Goal: Task Accomplishment & Management: Use online tool/utility

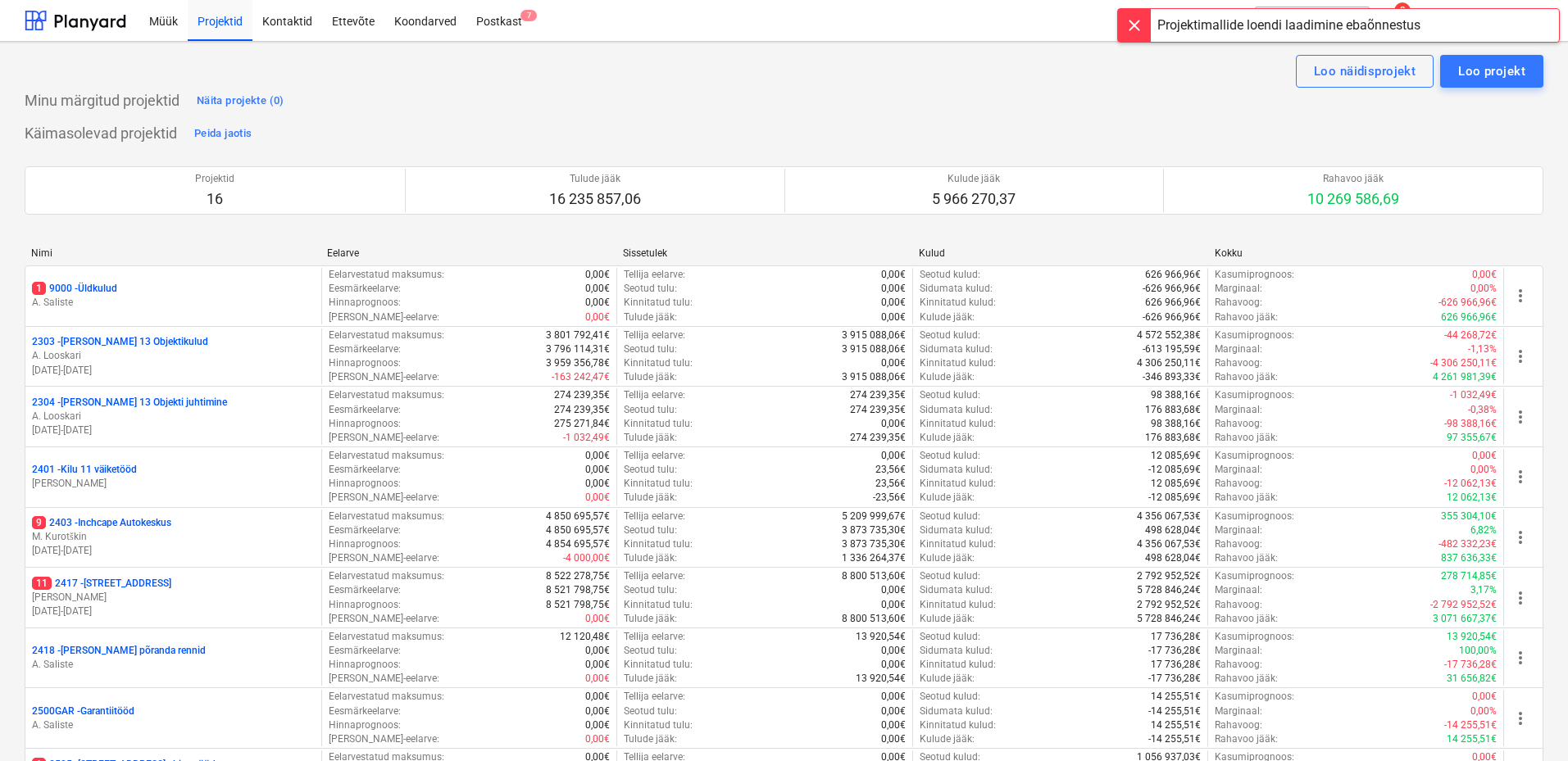
click at [1138, 31] on div at bounding box center [1134, 25] width 33 height 33
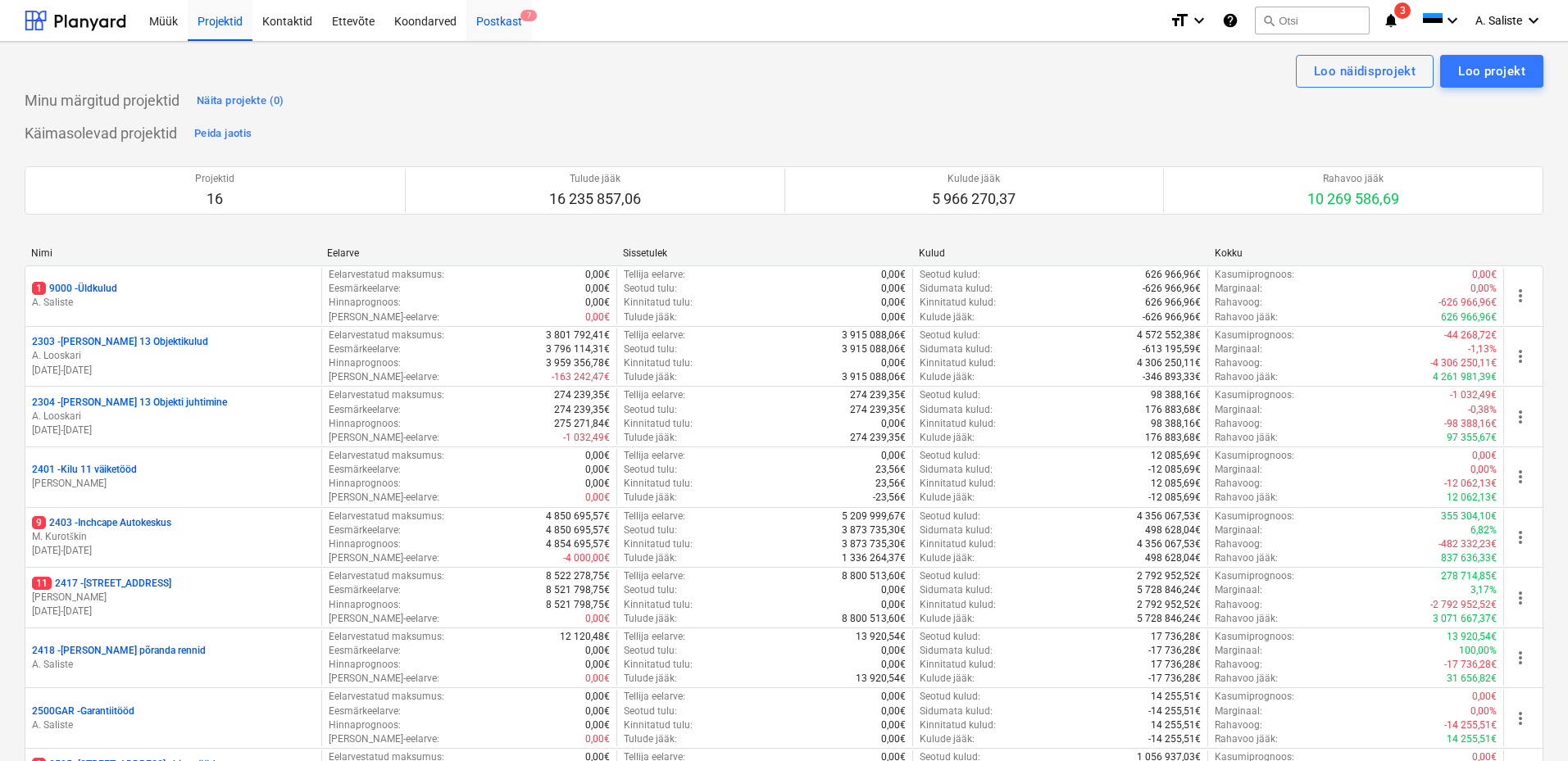
click at [502, 17] on div "Postkast 7" at bounding box center [499, 20] width 65 height 42
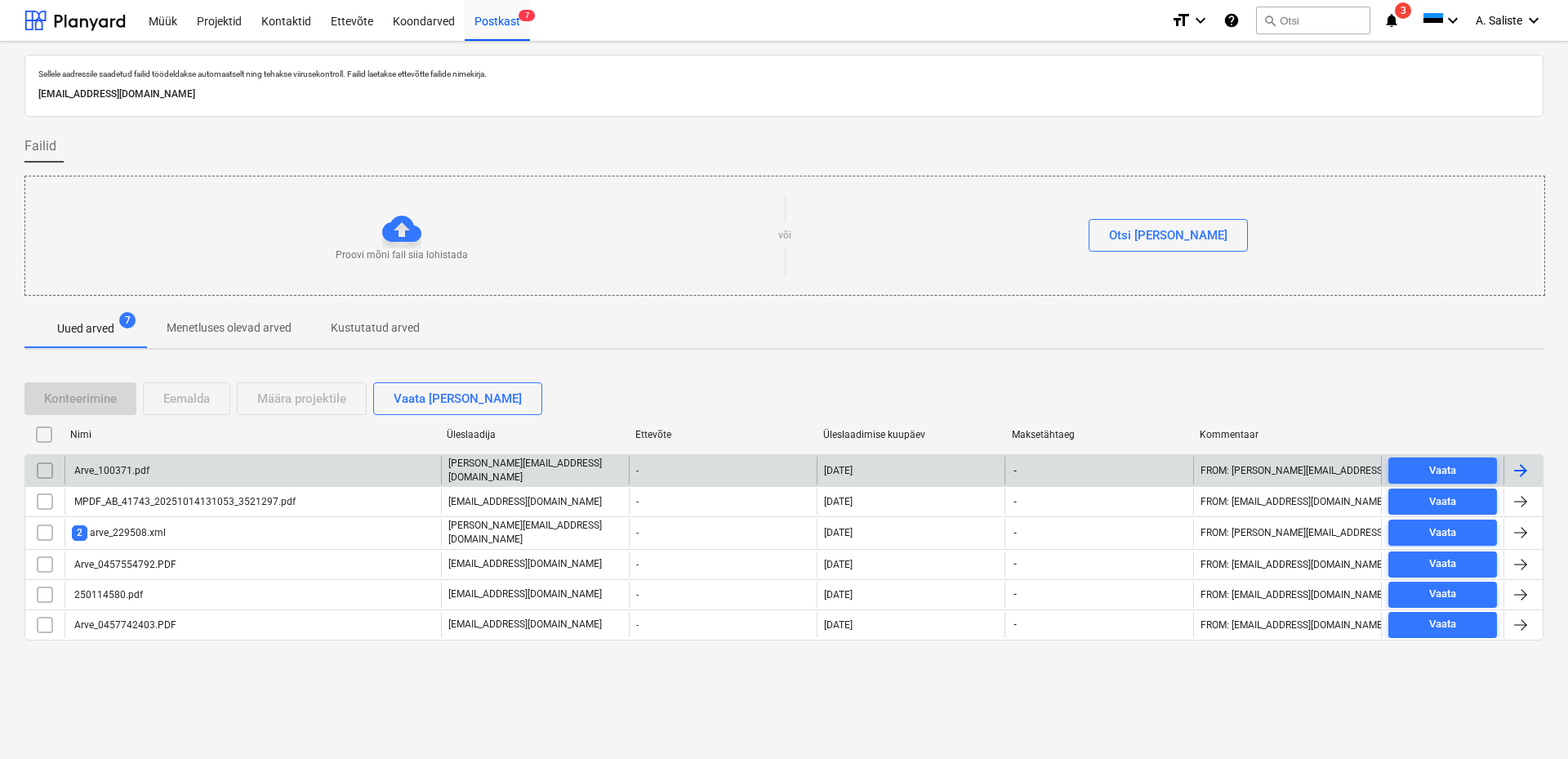
click at [228, 470] on div "Arve_100371.pdf" at bounding box center [253, 470] width 376 height 28
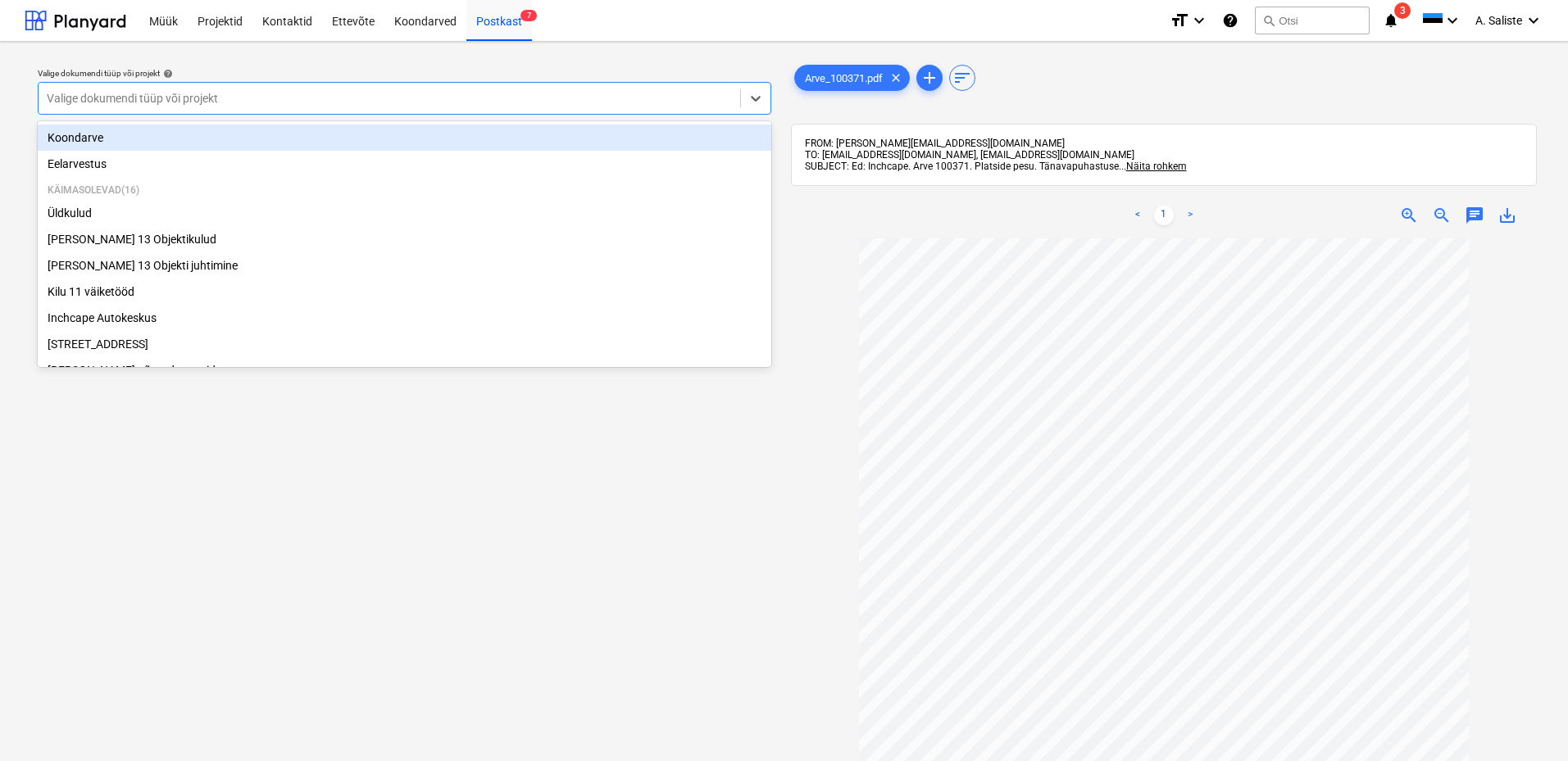
click at [694, 98] on div at bounding box center [389, 98] width 685 height 16
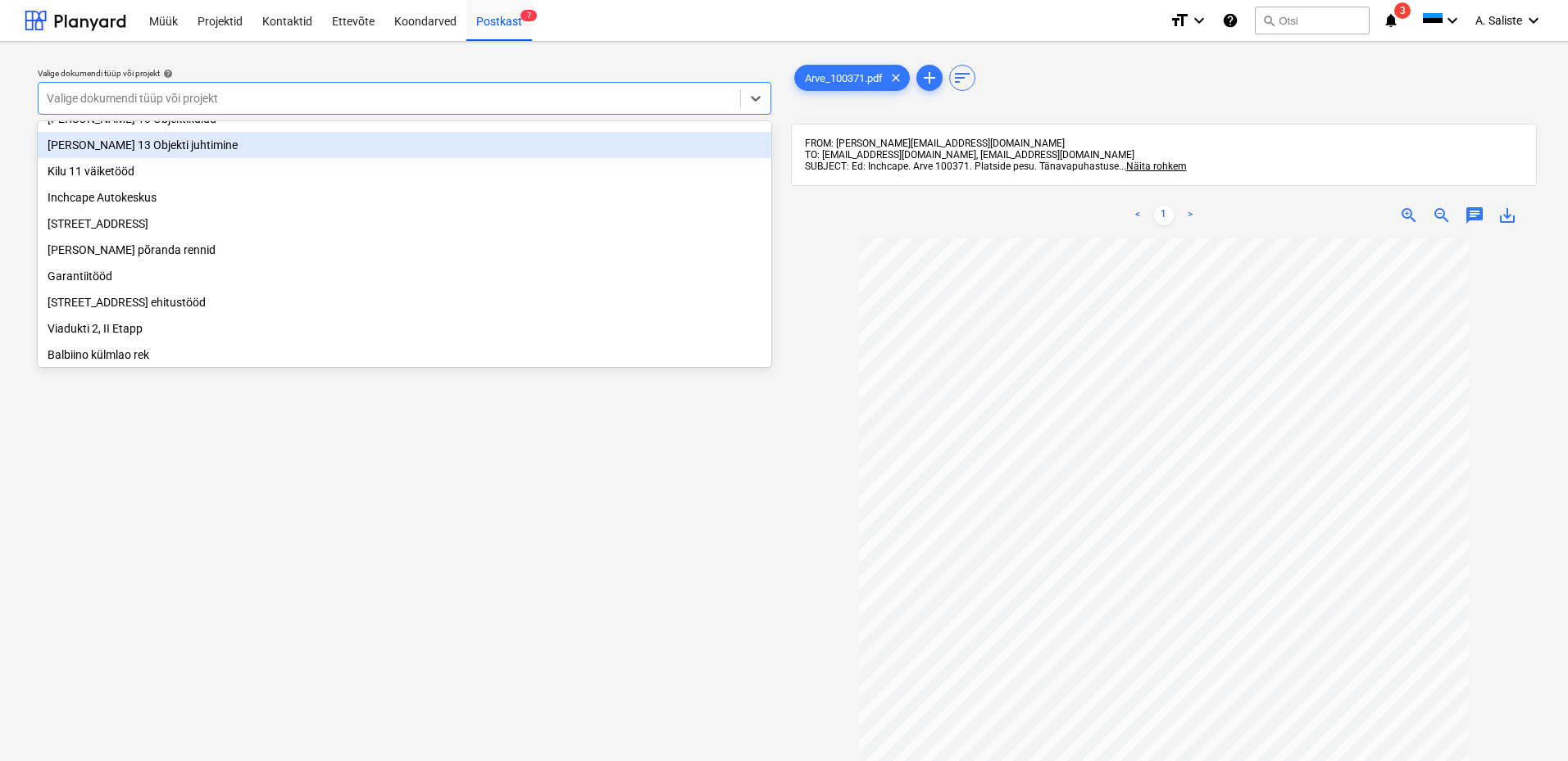
scroll to position [164, 0]
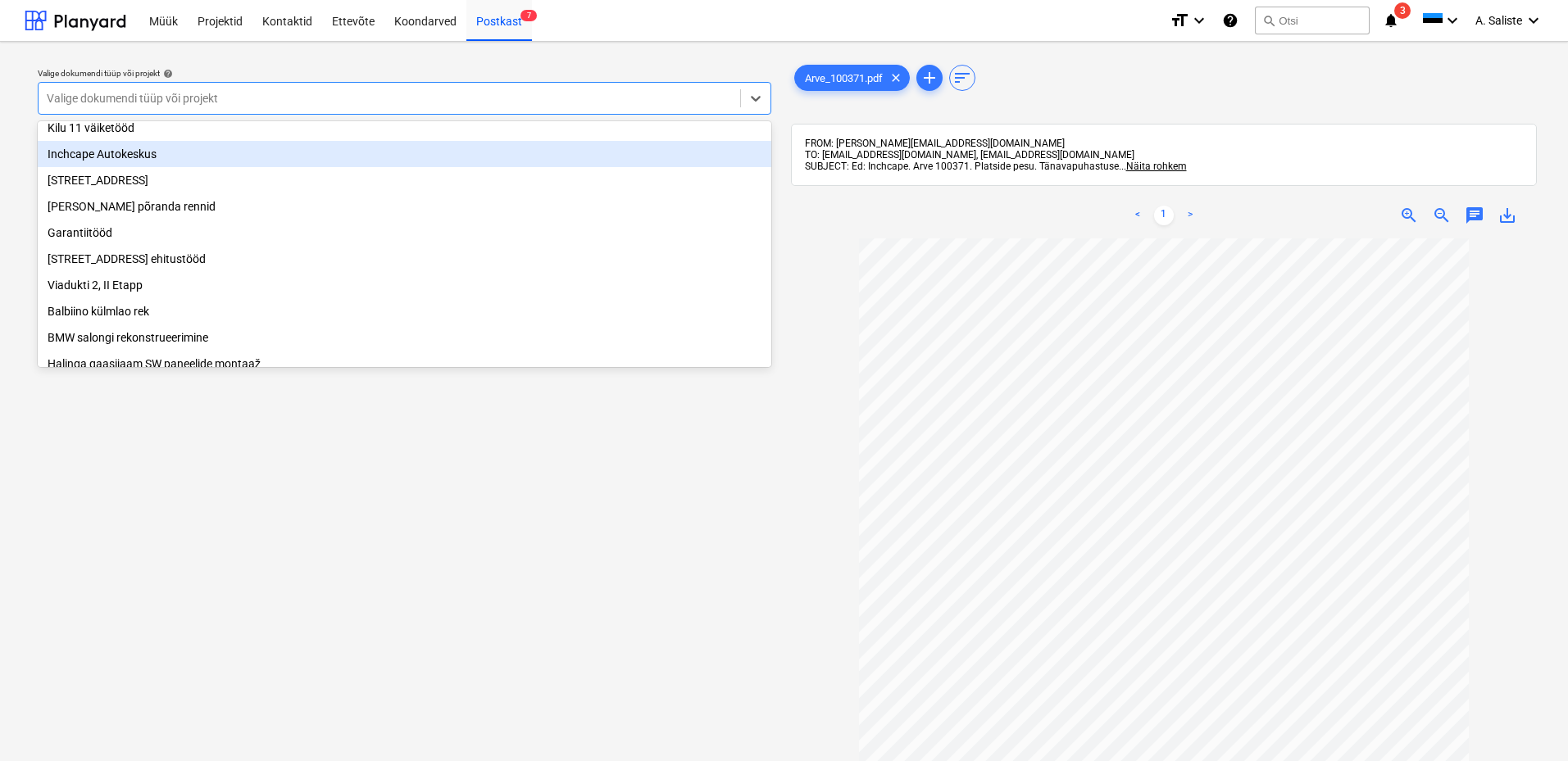
click at [171, 165] on div "Inchcape Autokeskus" at bounding box center [404, 153] width 734 height 26
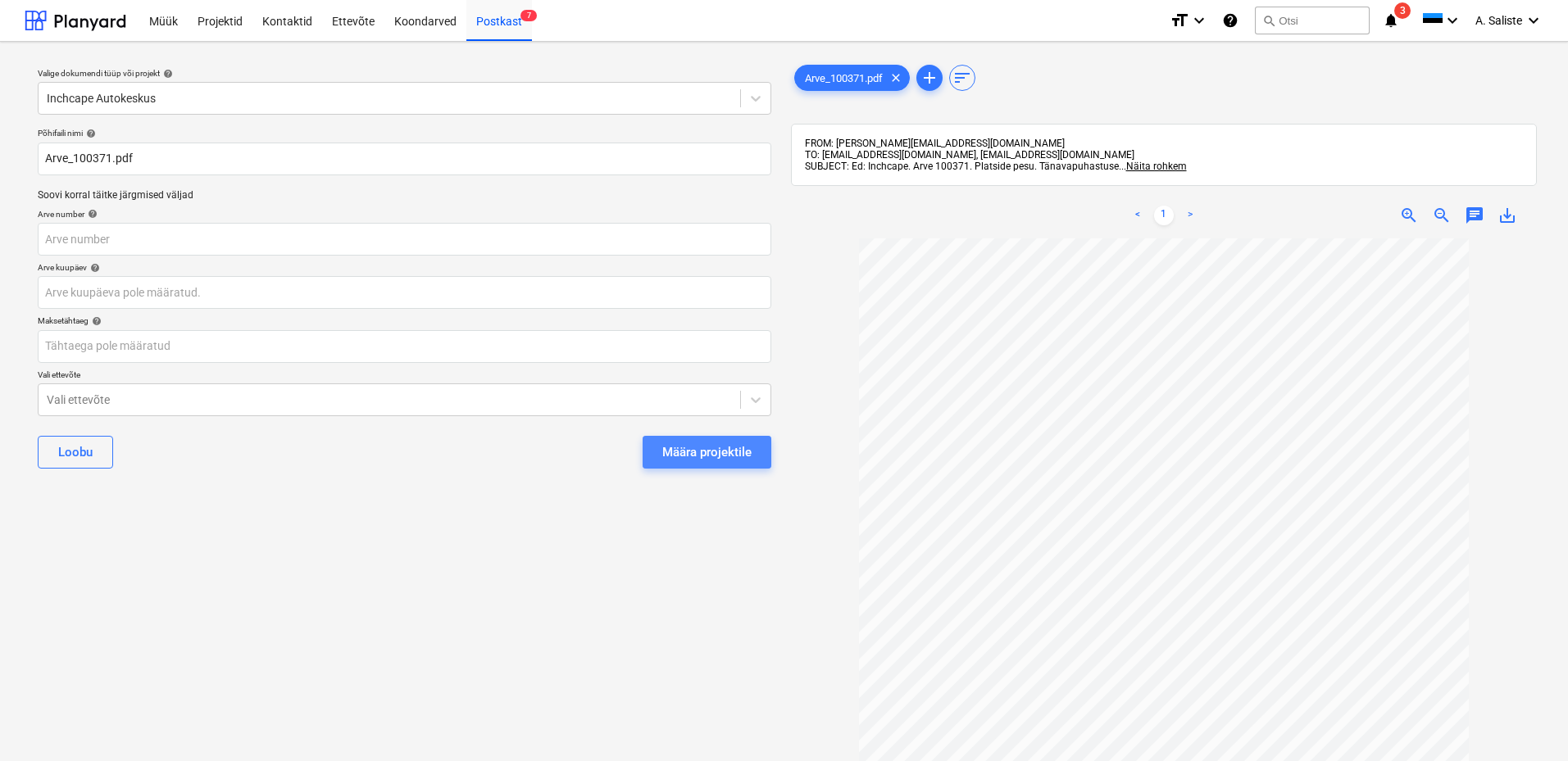
click at [690, 452] on div "Määra projektile" at bounding box center [706, 452] width 89 height 21
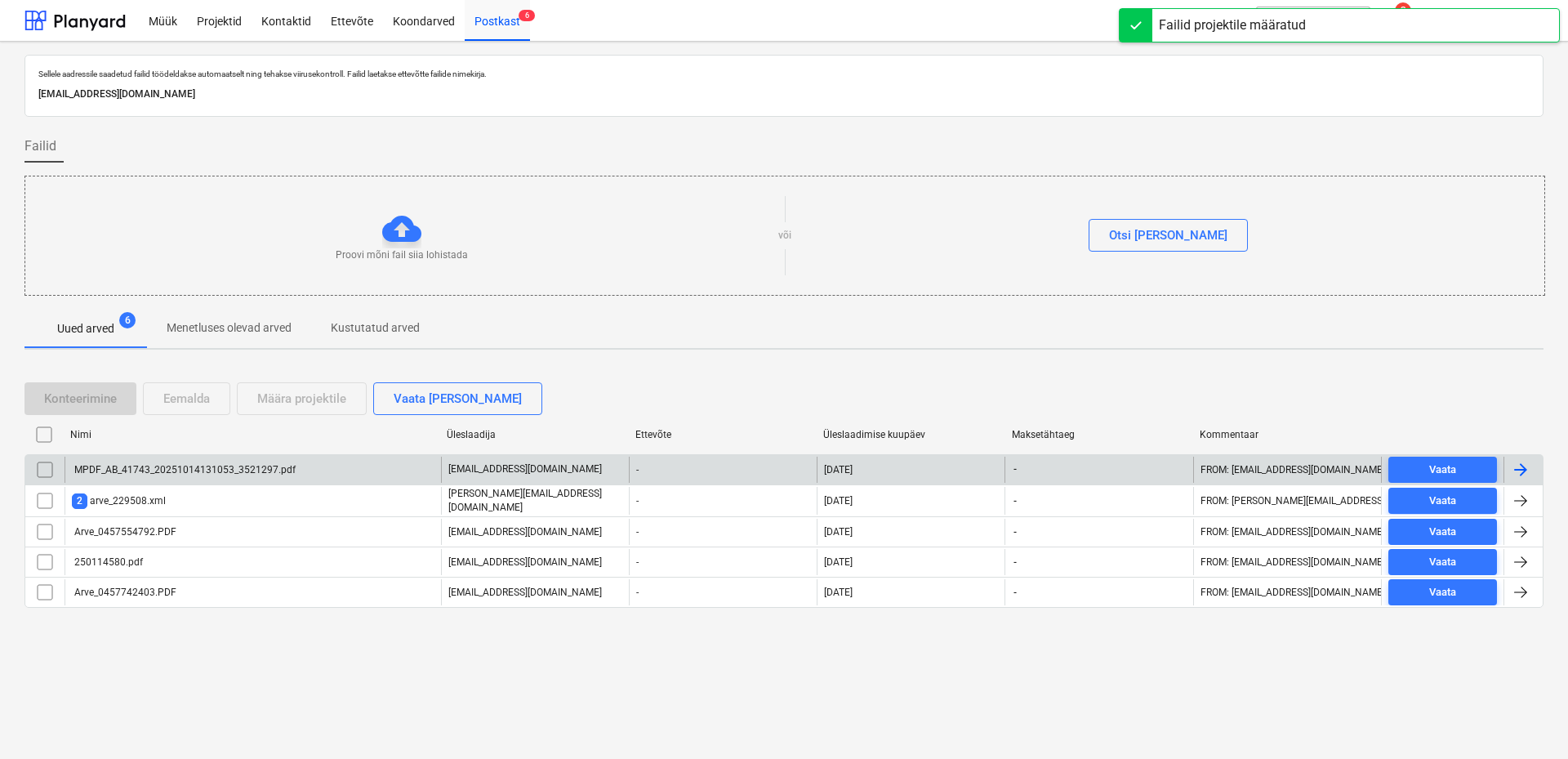
click at [287, 474] on div "MPDF_AB_41743_20251014131053_3521297.pdf" at bounding box center [183, 470] width 223 height 11
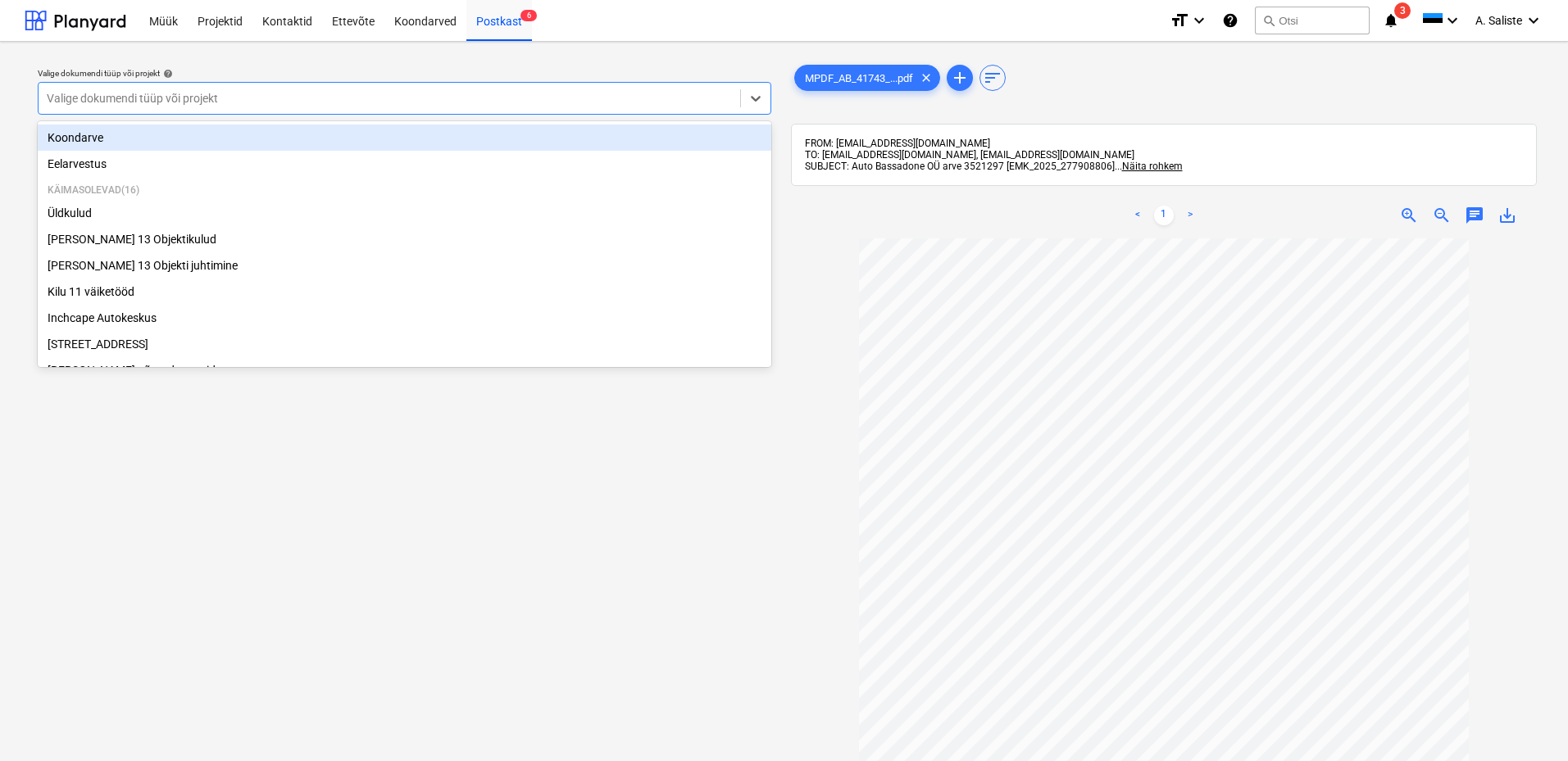
click at [609, 99] on div at bounding box center [389, 98] width 685 height 16
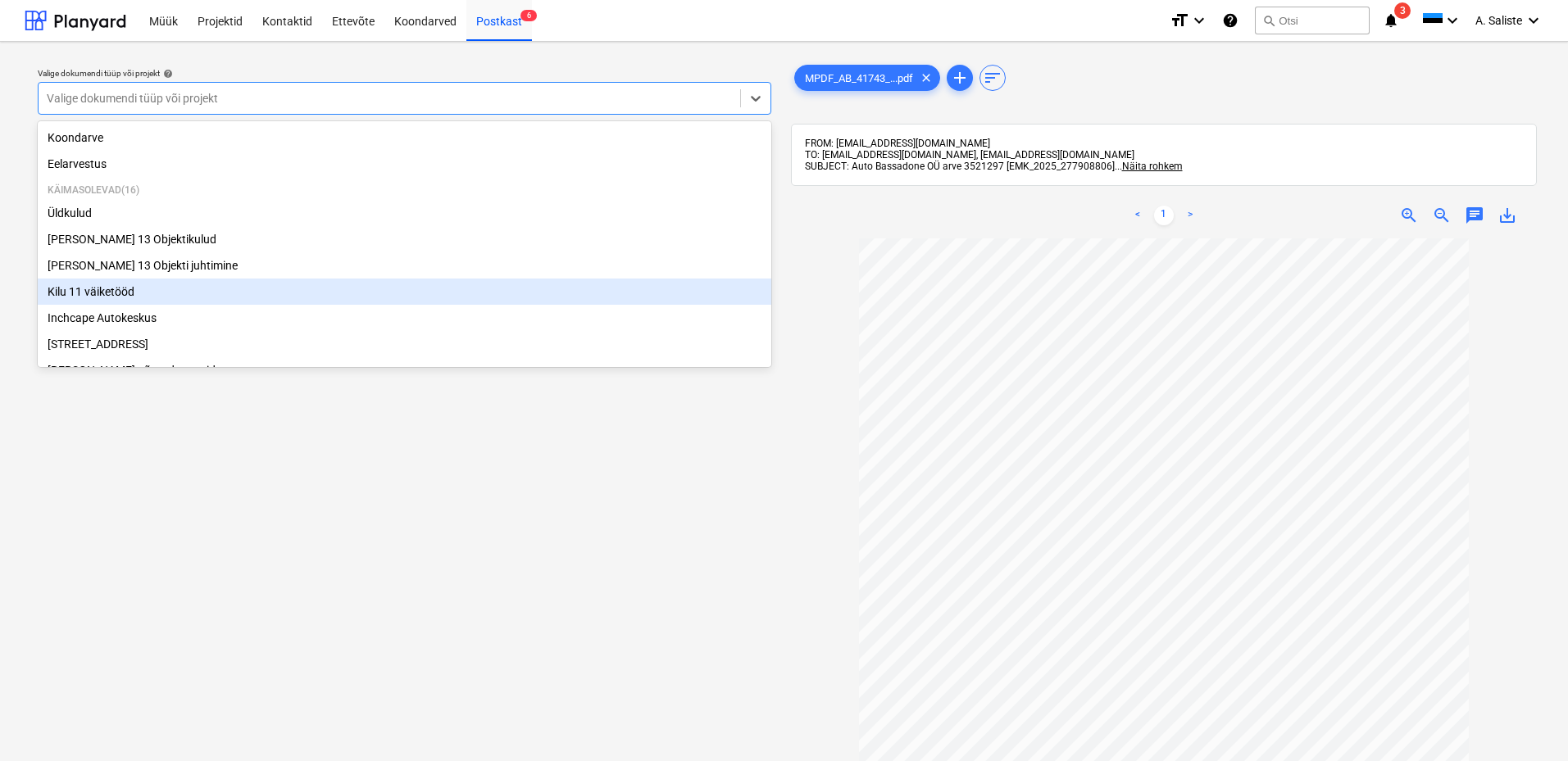
click at [426, 609] on div "Valige dokumendi tüüp või projekt help option Kilu 11 väiketööd focused, 6 of 2…" at bounding box center [404, 507] width 760 height 906
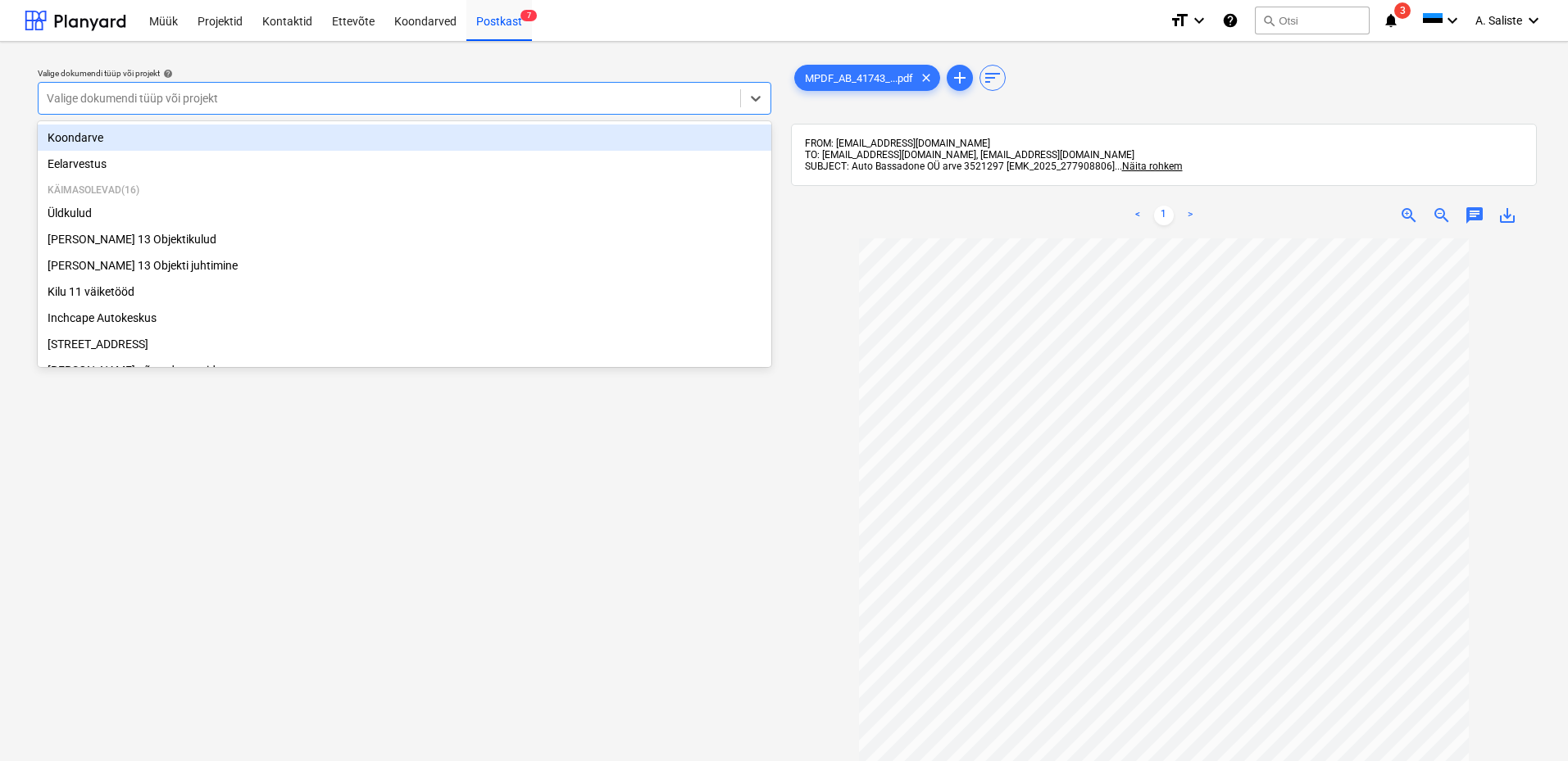
click at [473, 95] on div at bounding box center [389, 98] width 685 height 16
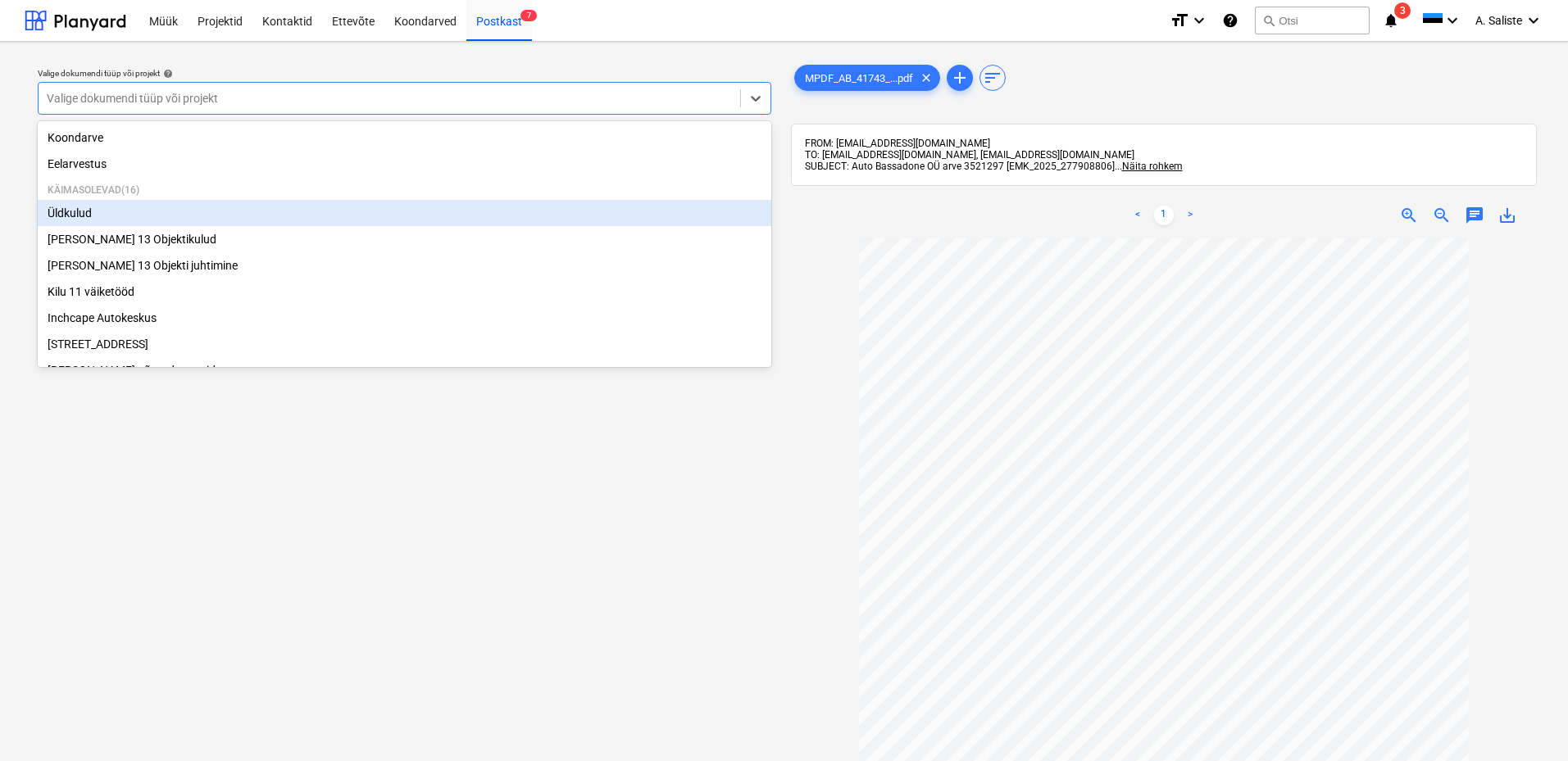
click at [65, 212] on div "Üldkulud" at bounding box center [404, 213] width 734 height 26
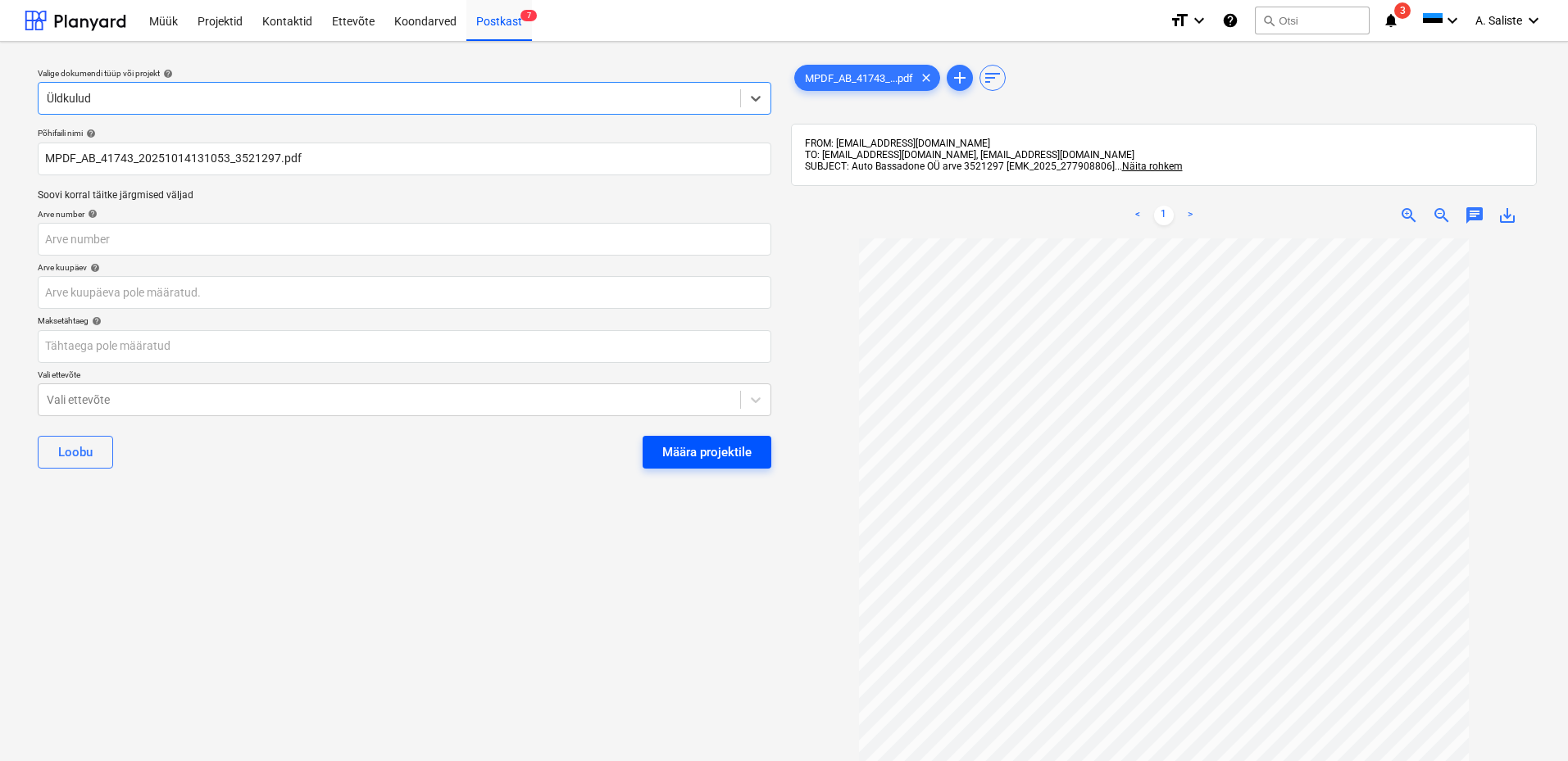
click at [716, 441] on div "Määra projektile" at bounding box center [706, 452] width 89 height 21
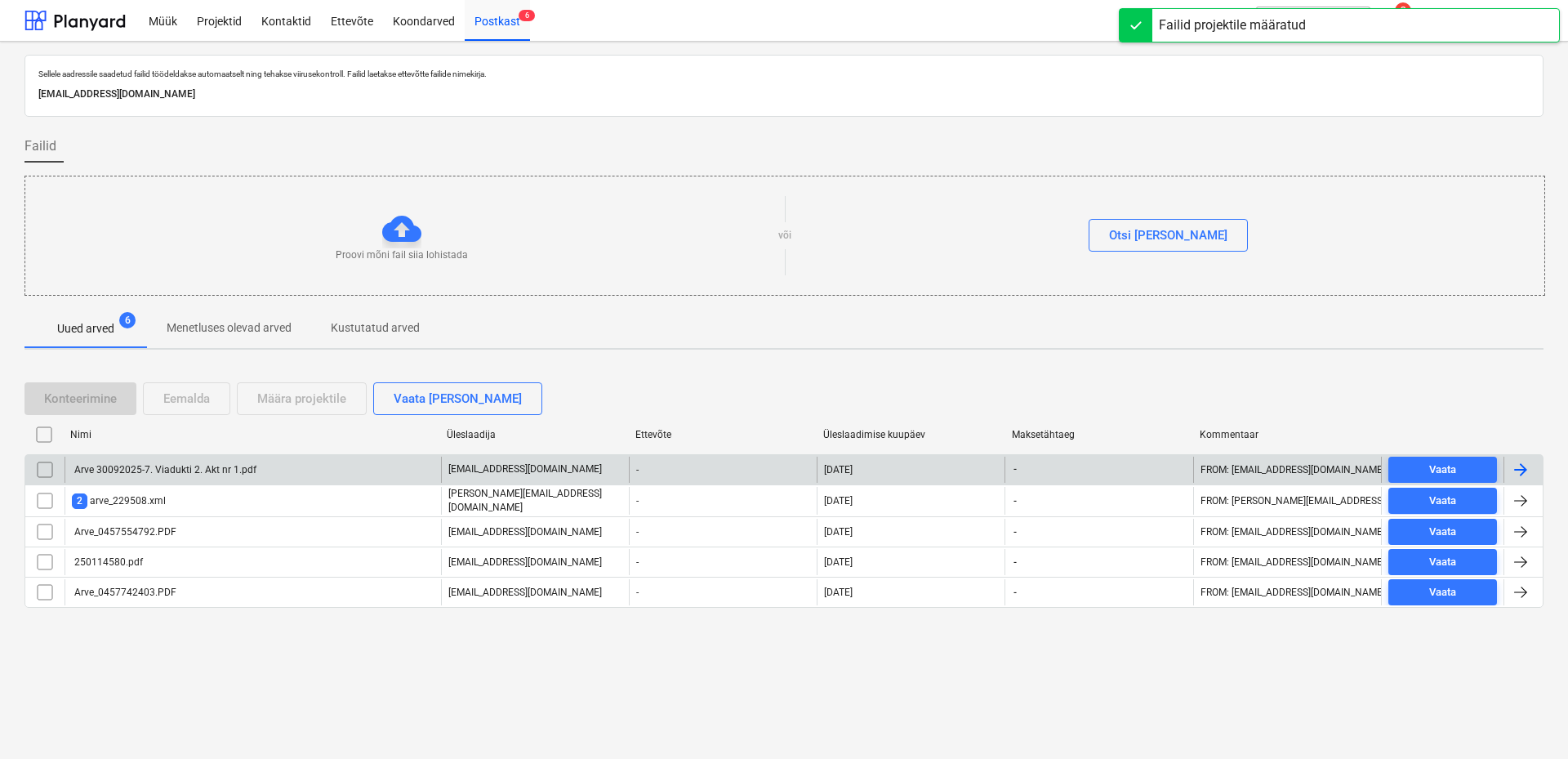
click at [235, 471] on div "Arve 30092025-7. Viadukti 2. Akt nr 1.pdf" at bounding box center [163, 470] width 184 height 11
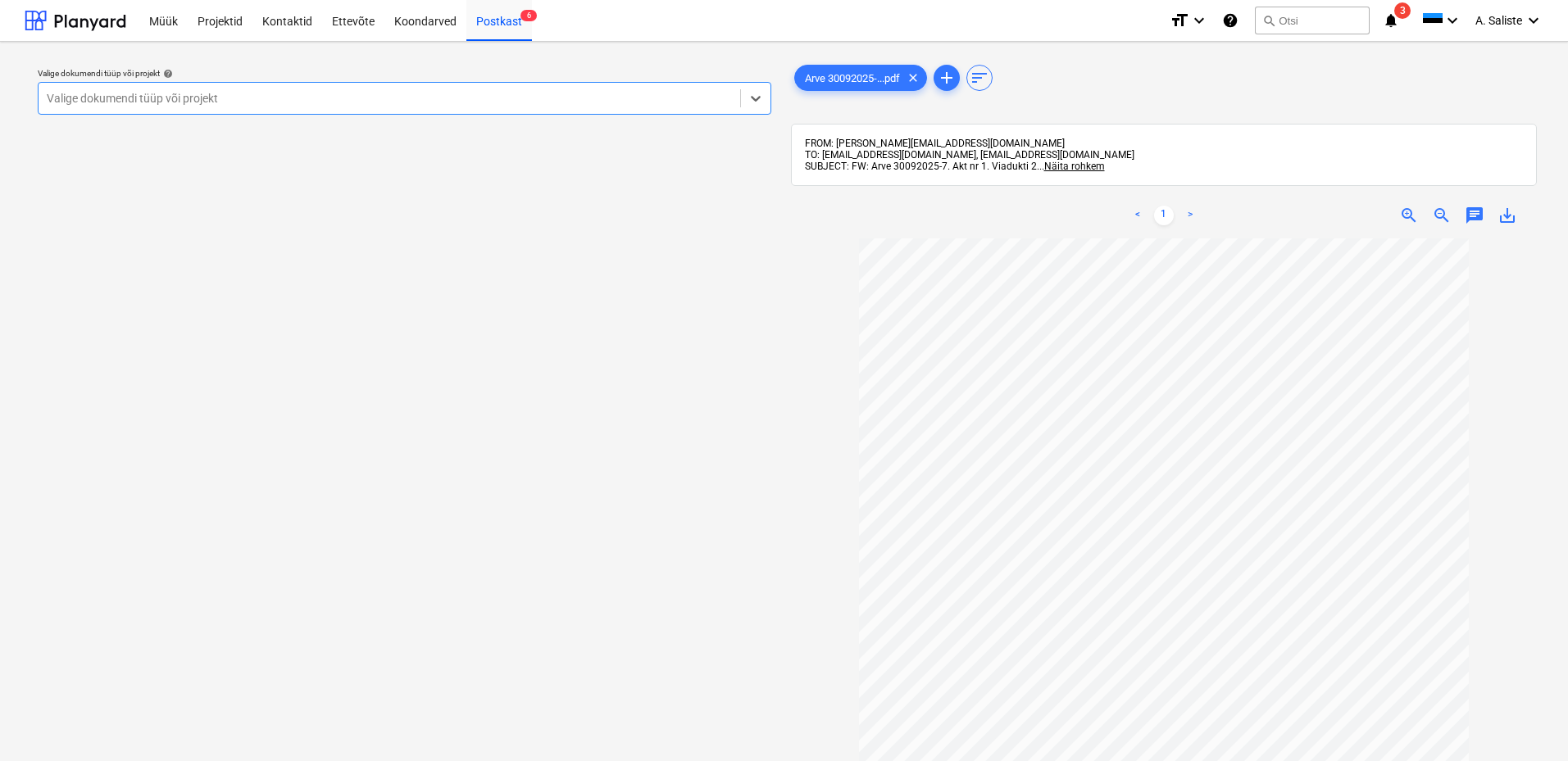
click at [607, 100] on div at bounding box center [389, 98] width 685 height 16
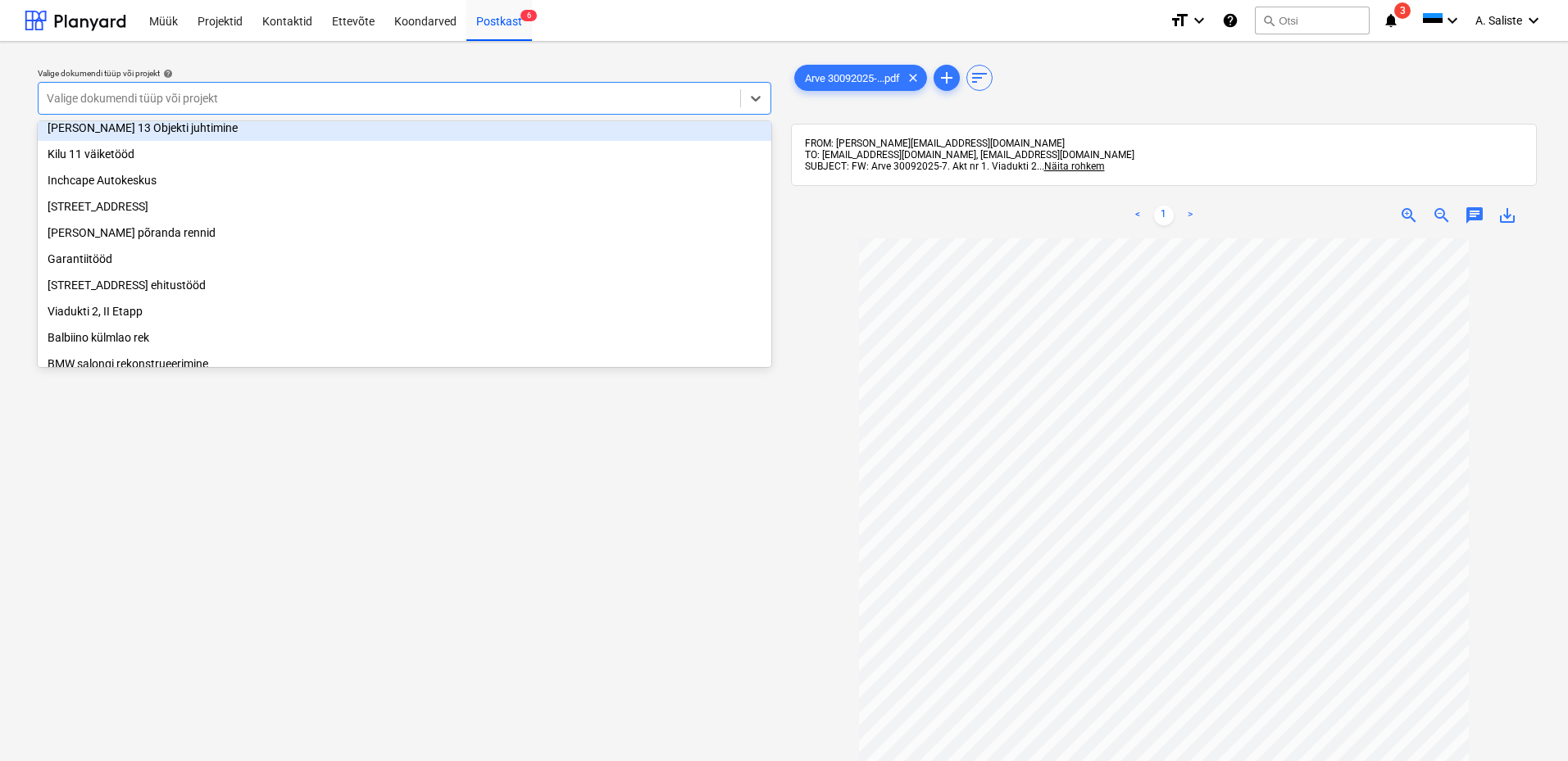
scroll to position [164, 0]
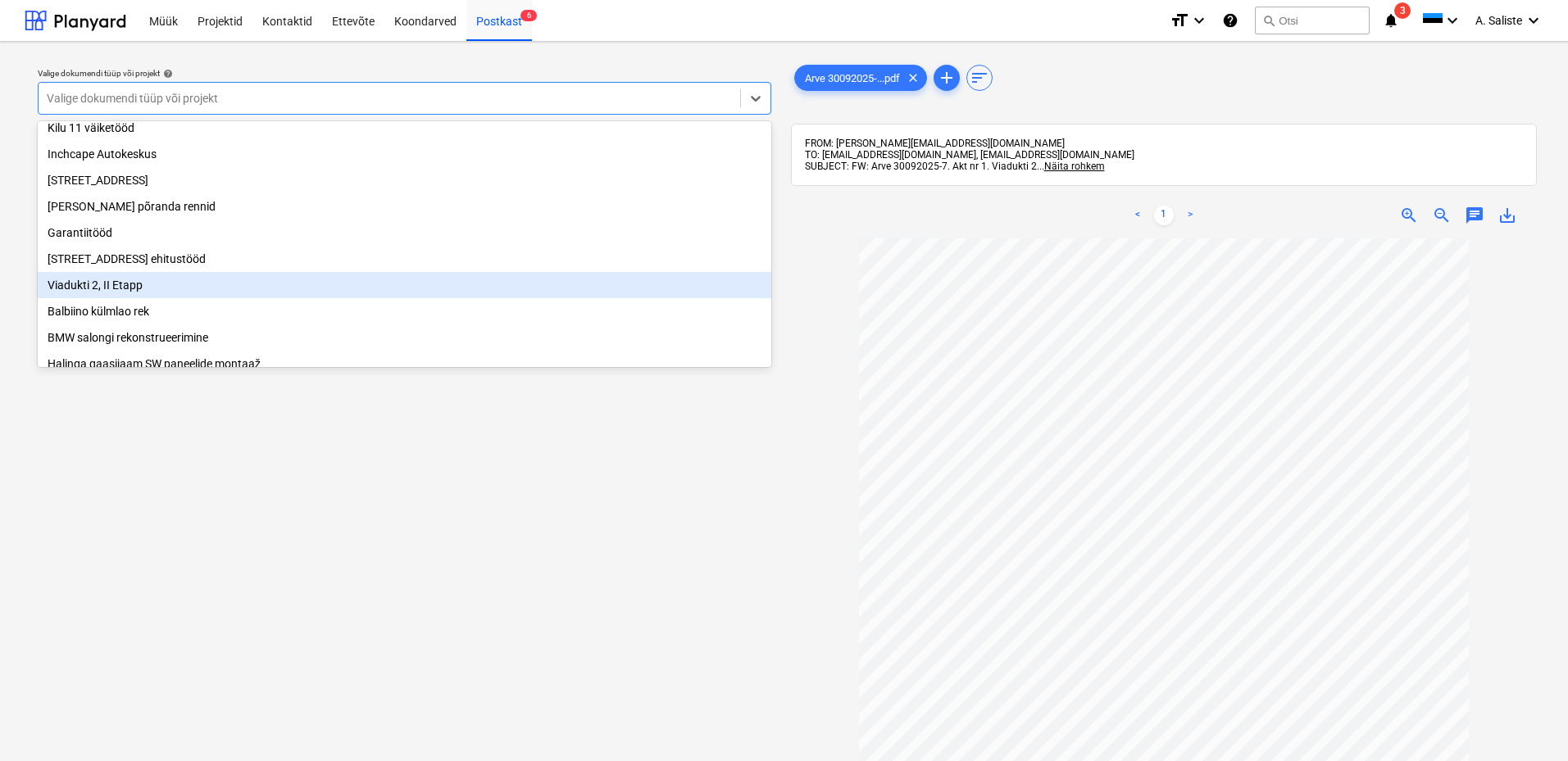
click at [127, 296] on div "Viadukti 2, II Etapp" at bounding box center [404, 284] width 734 height 26
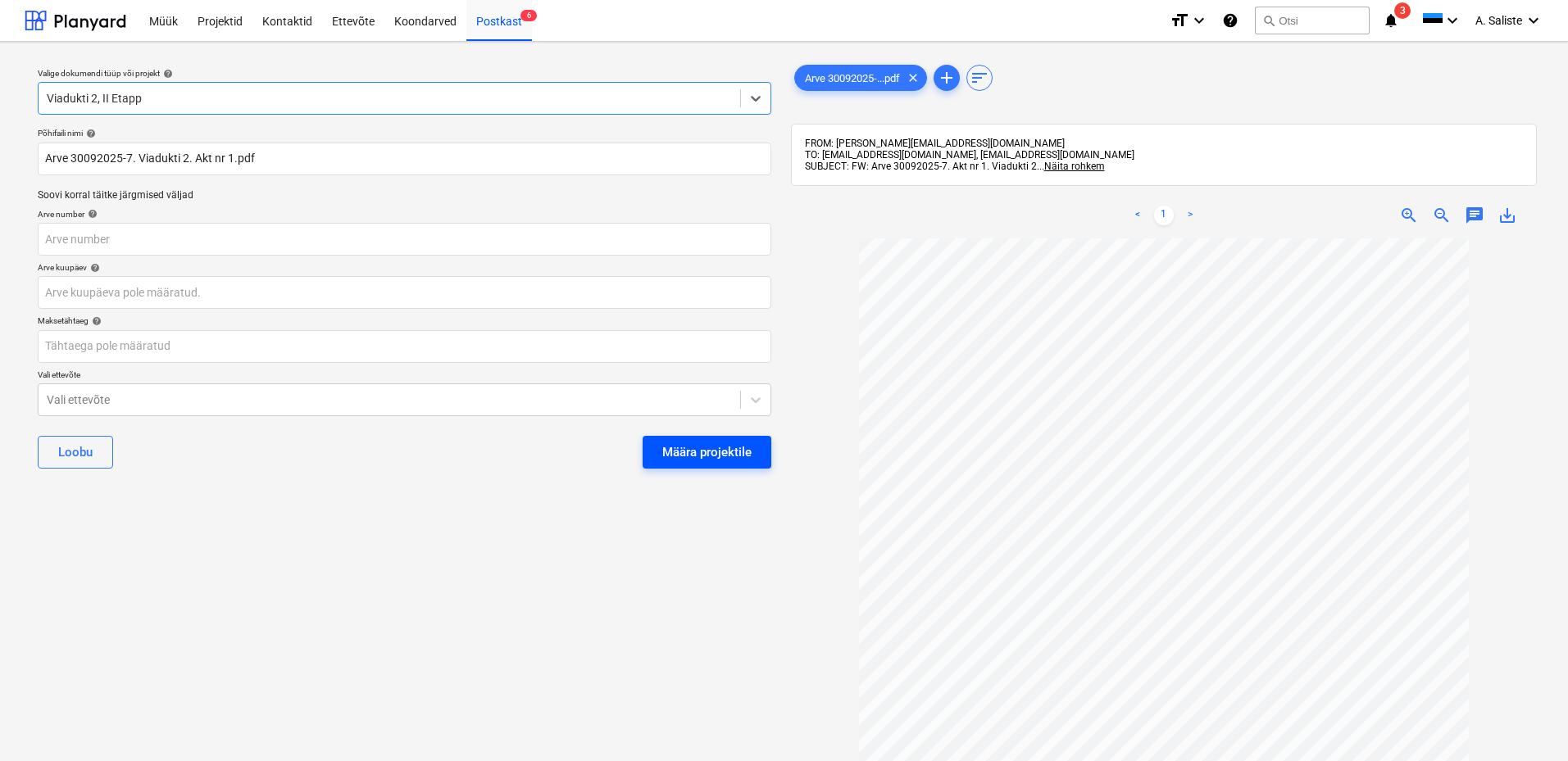
click at [698, 448] on div "Määra projektile" at bounding box center [706, 452] width 89 height 21
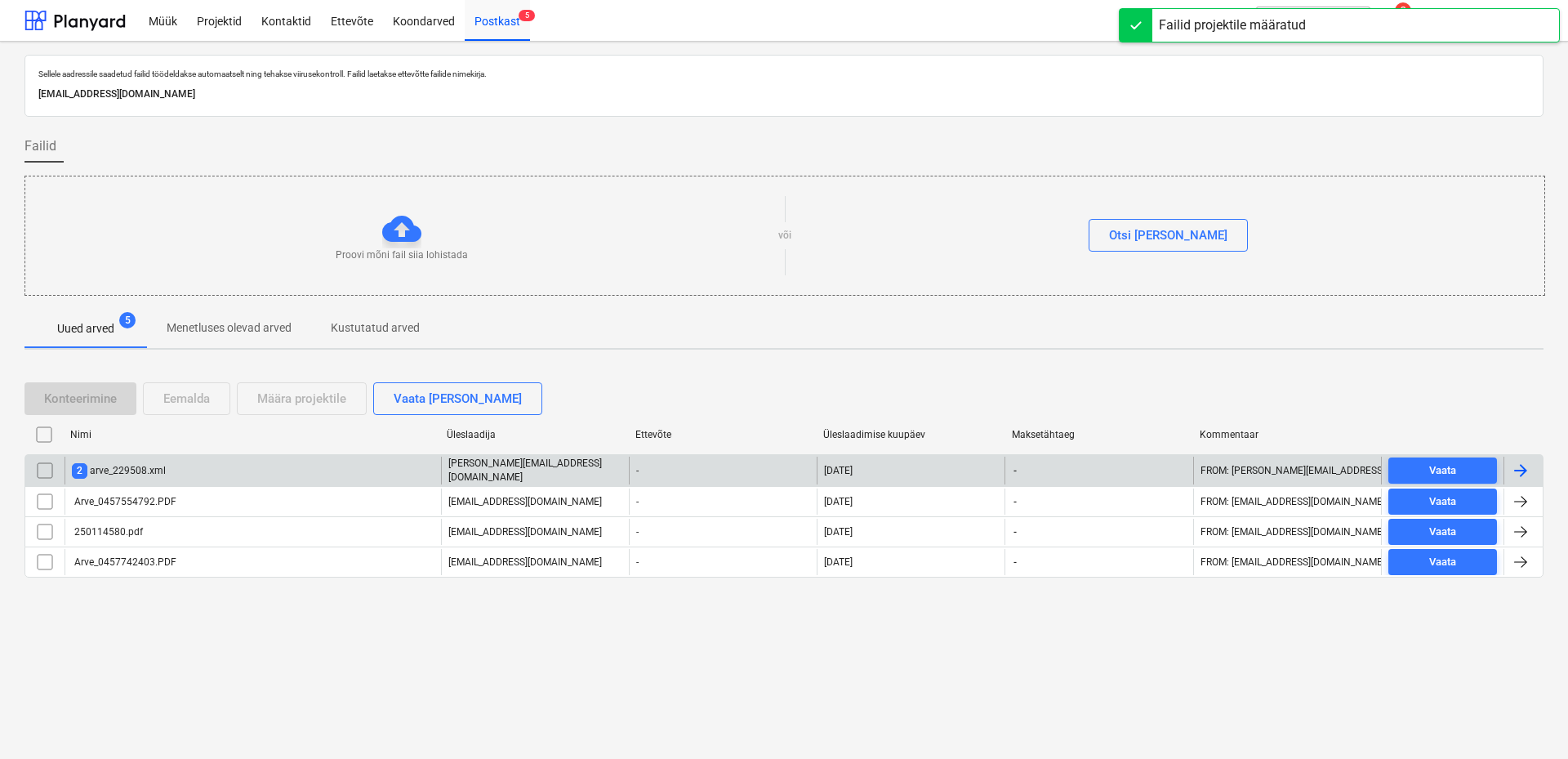
click at [211, 467] on div "2 arve_229508.xml" at bounding box center [253, 470] width 376 height 28
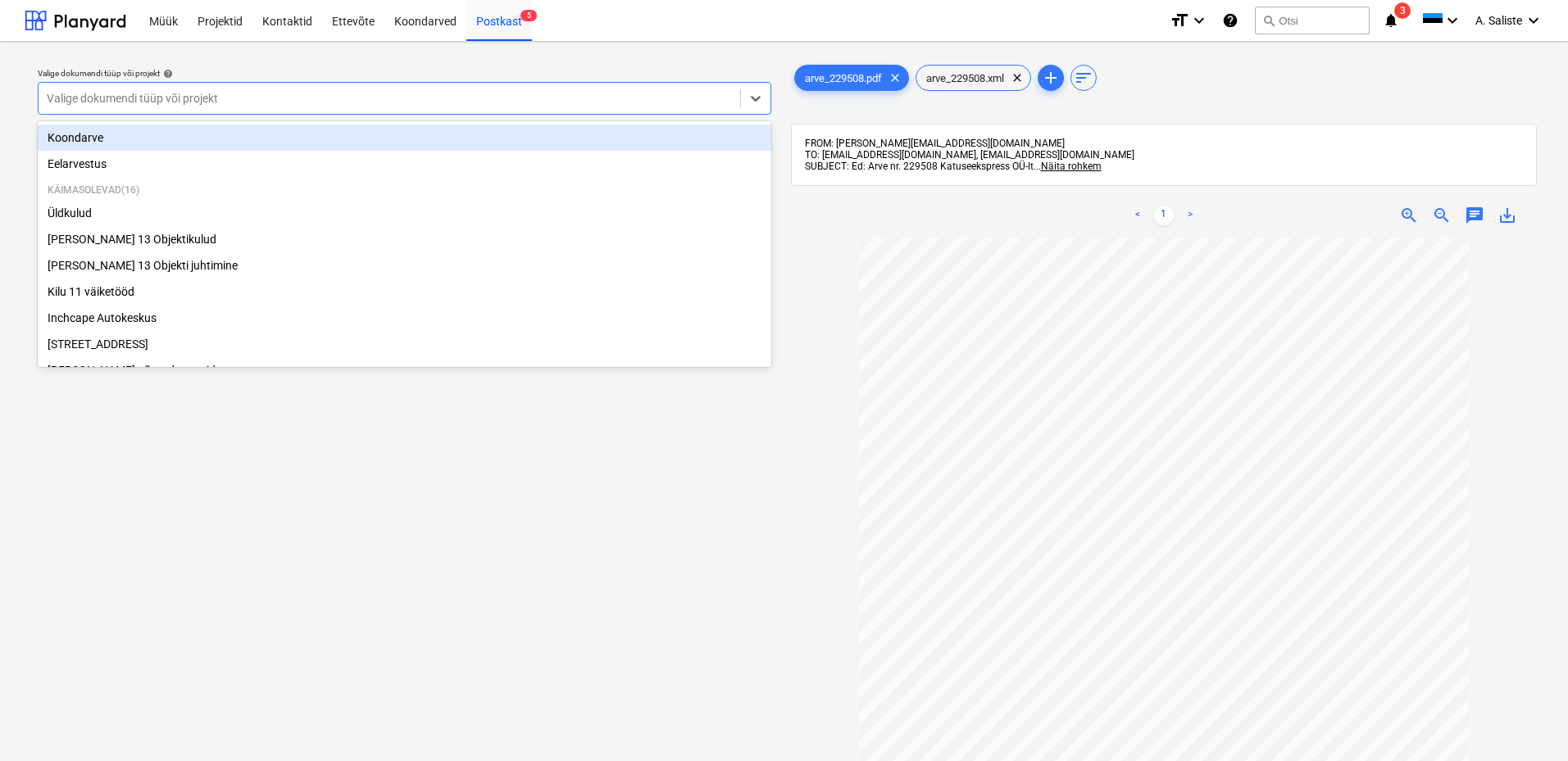
click at [701, 101] on div at bounding box center [389, 98] width 685 height 16
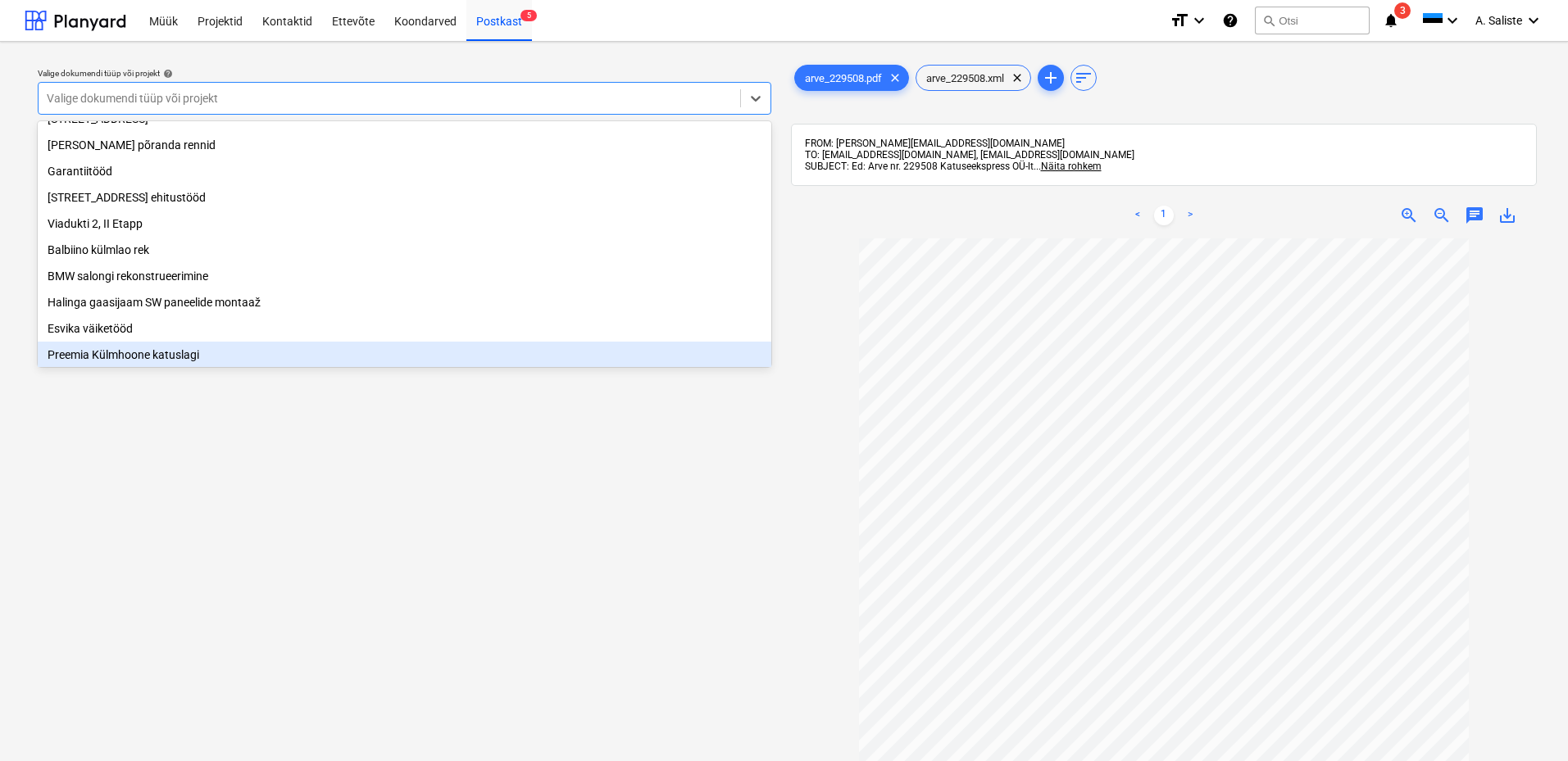
scroll to position [246, 0]
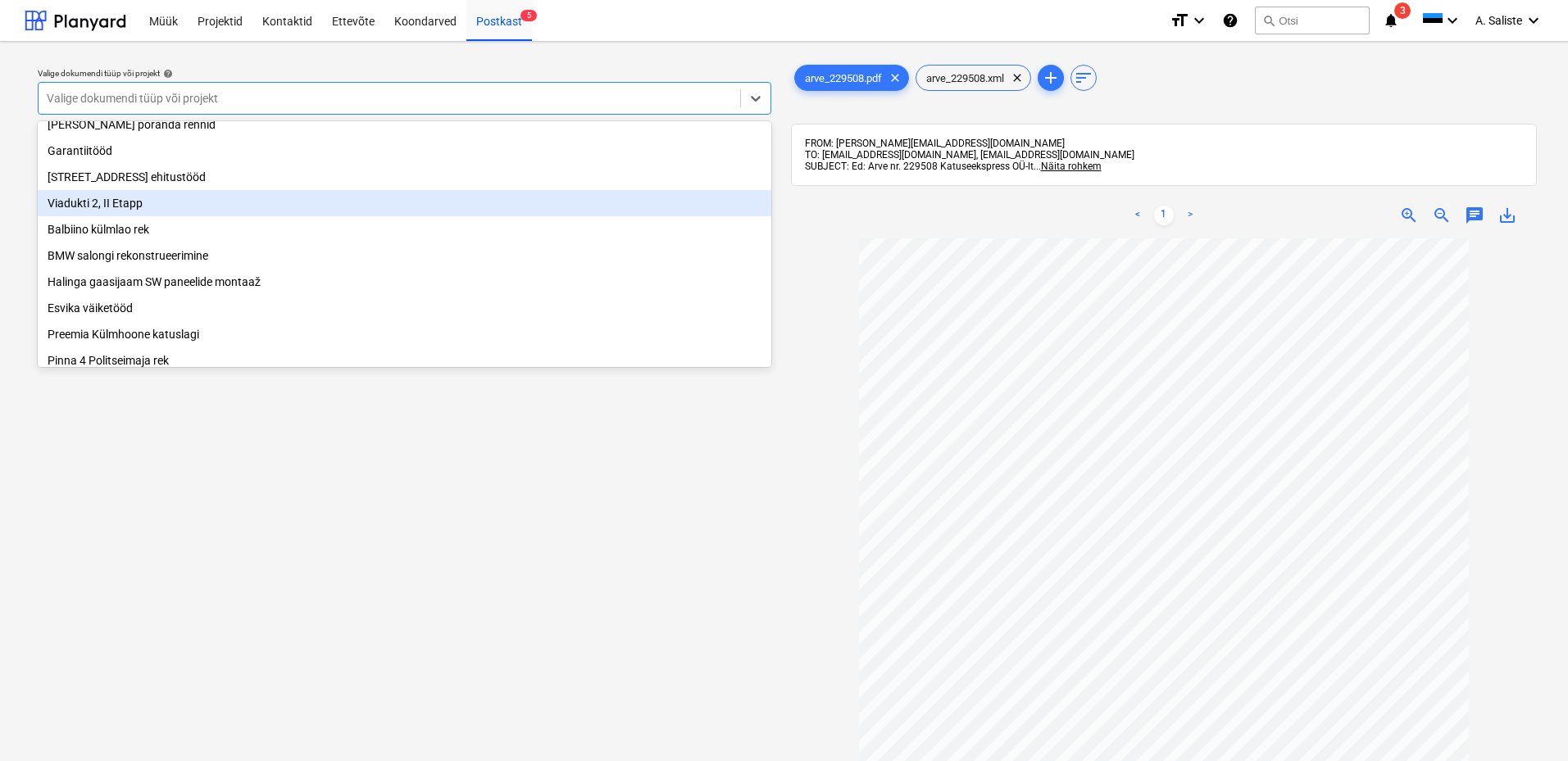
click at [106, 216] on div "Viadukti 2, II Etapp" at bounding box center [404, 203] width 734 height 26
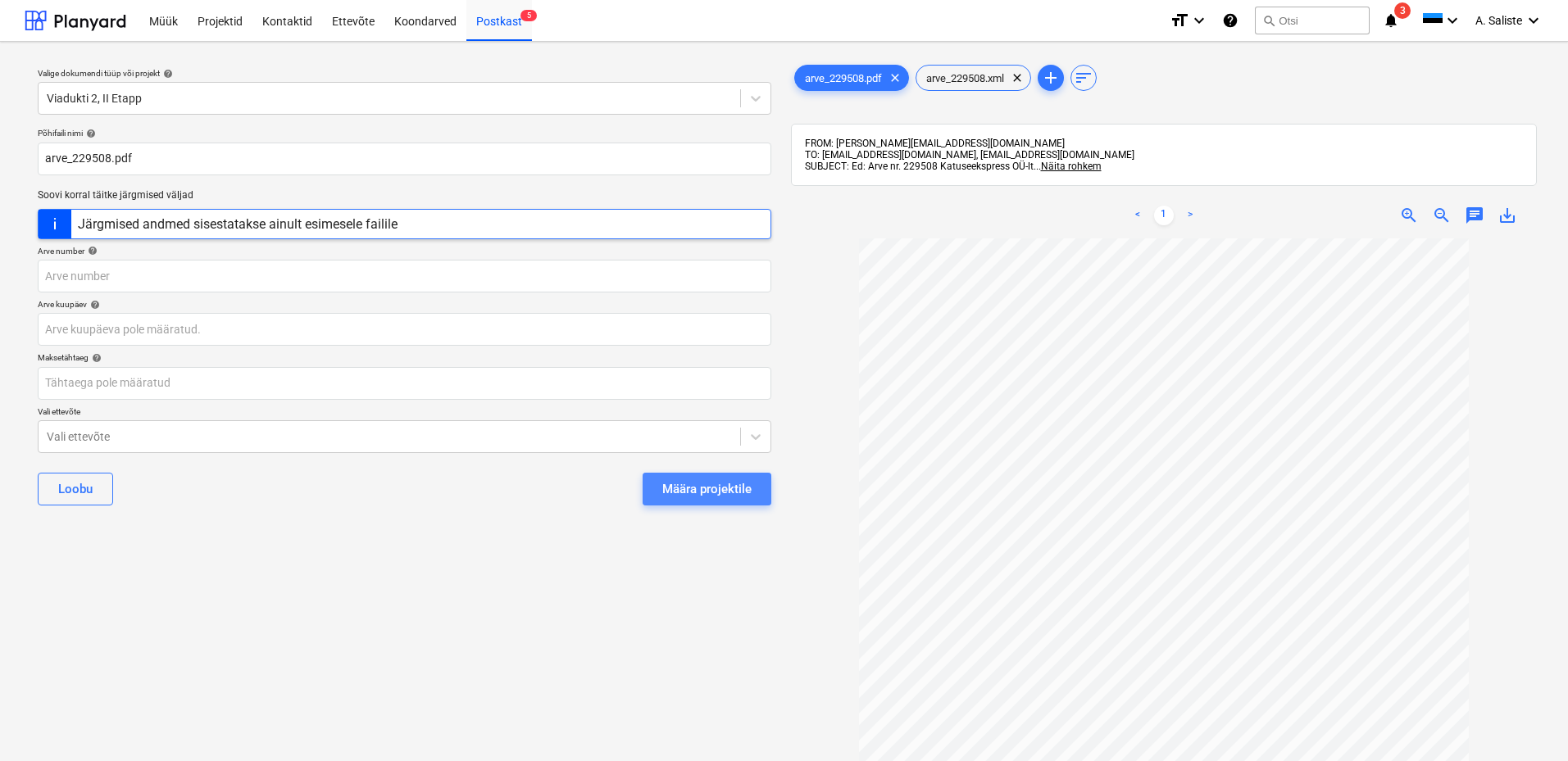
click at [677, 485] on div "Määra projektile" at bounding box center [706, 489] width 89 height 21
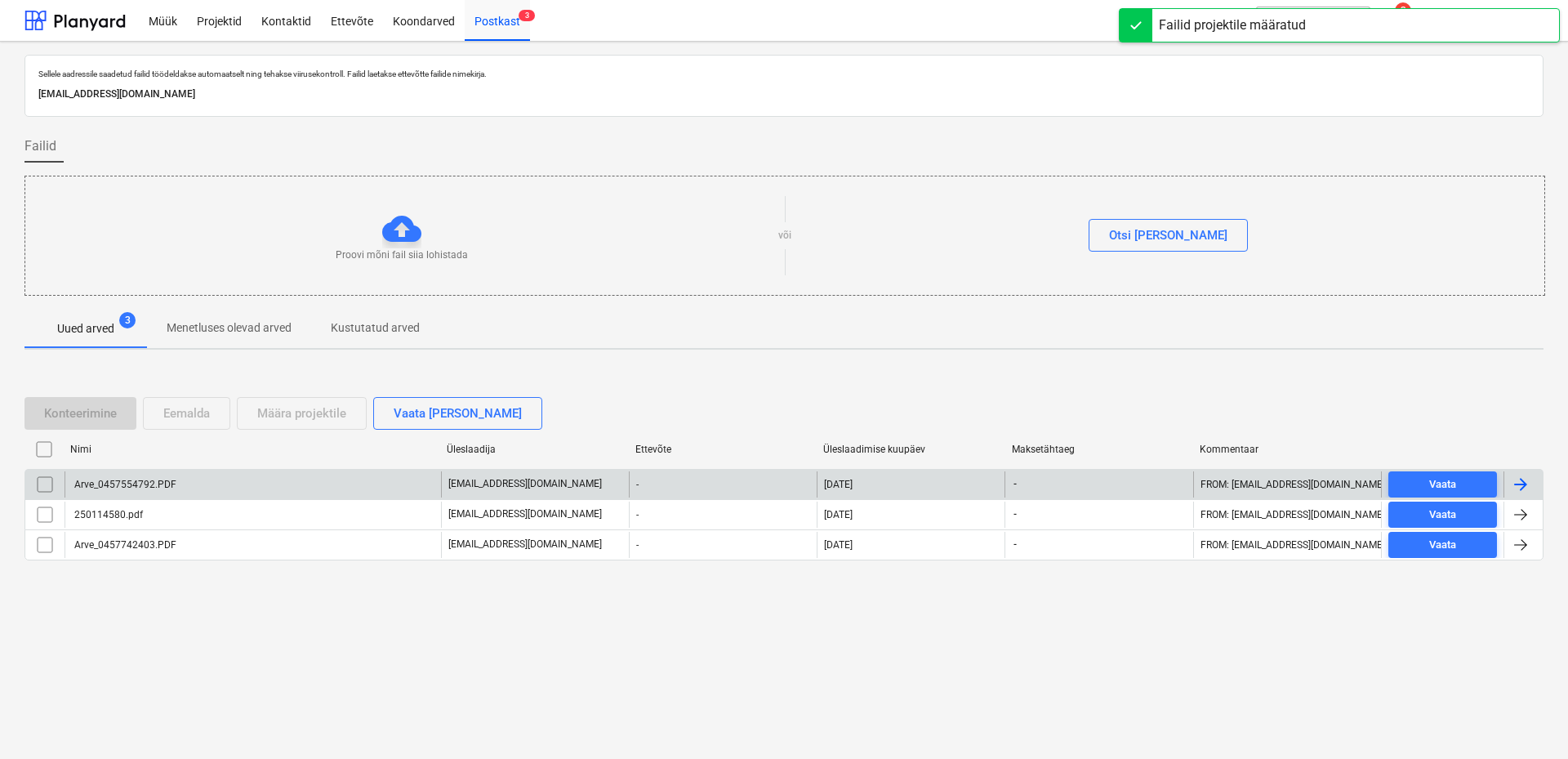
click at [173, 478] on div "Arve_0457554792.PDF" at bounding box center [124, 484] width 105 height 11
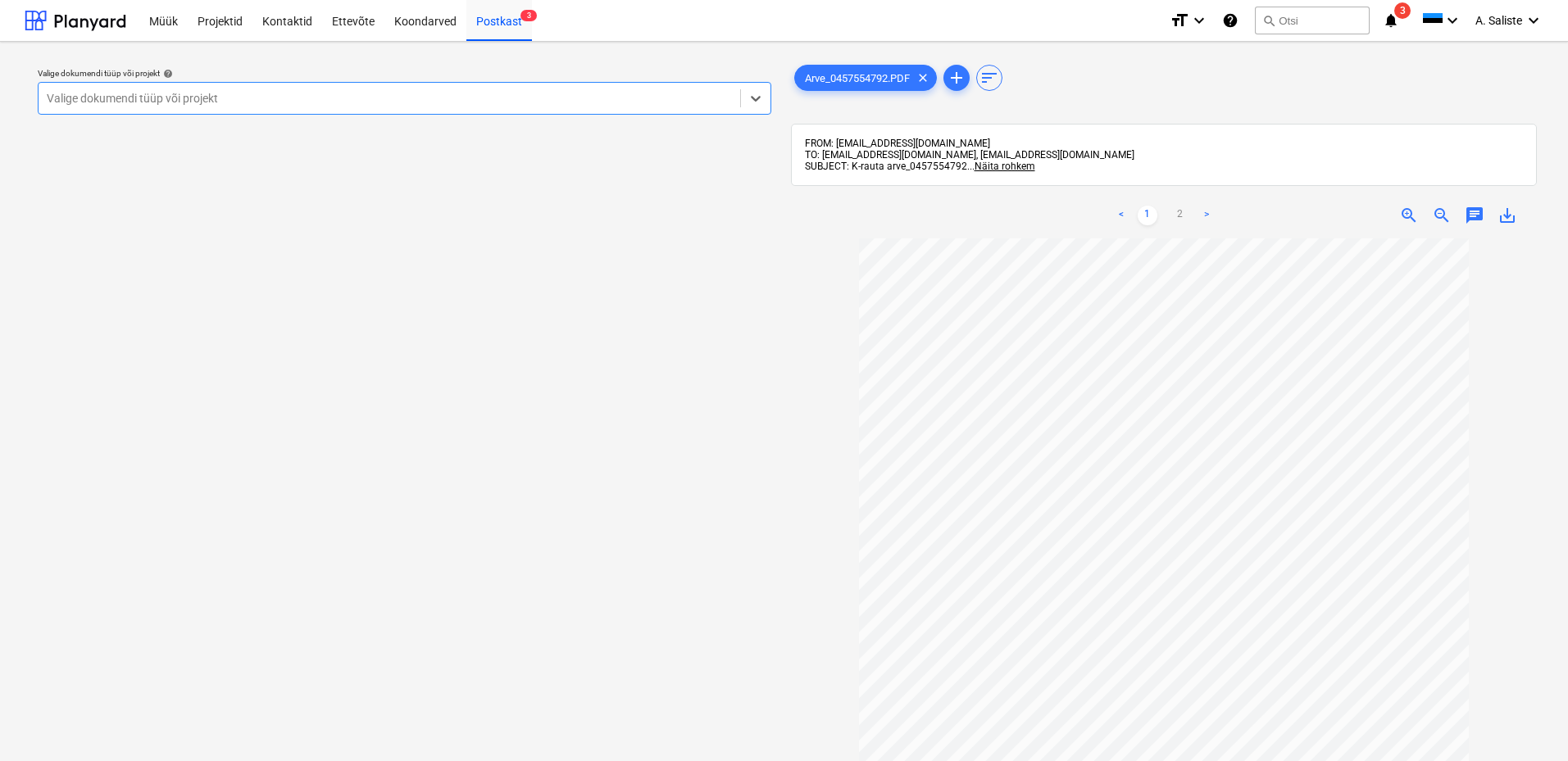
click at [594, 94] on div at bounding box center [389, 98] width 685 height 16
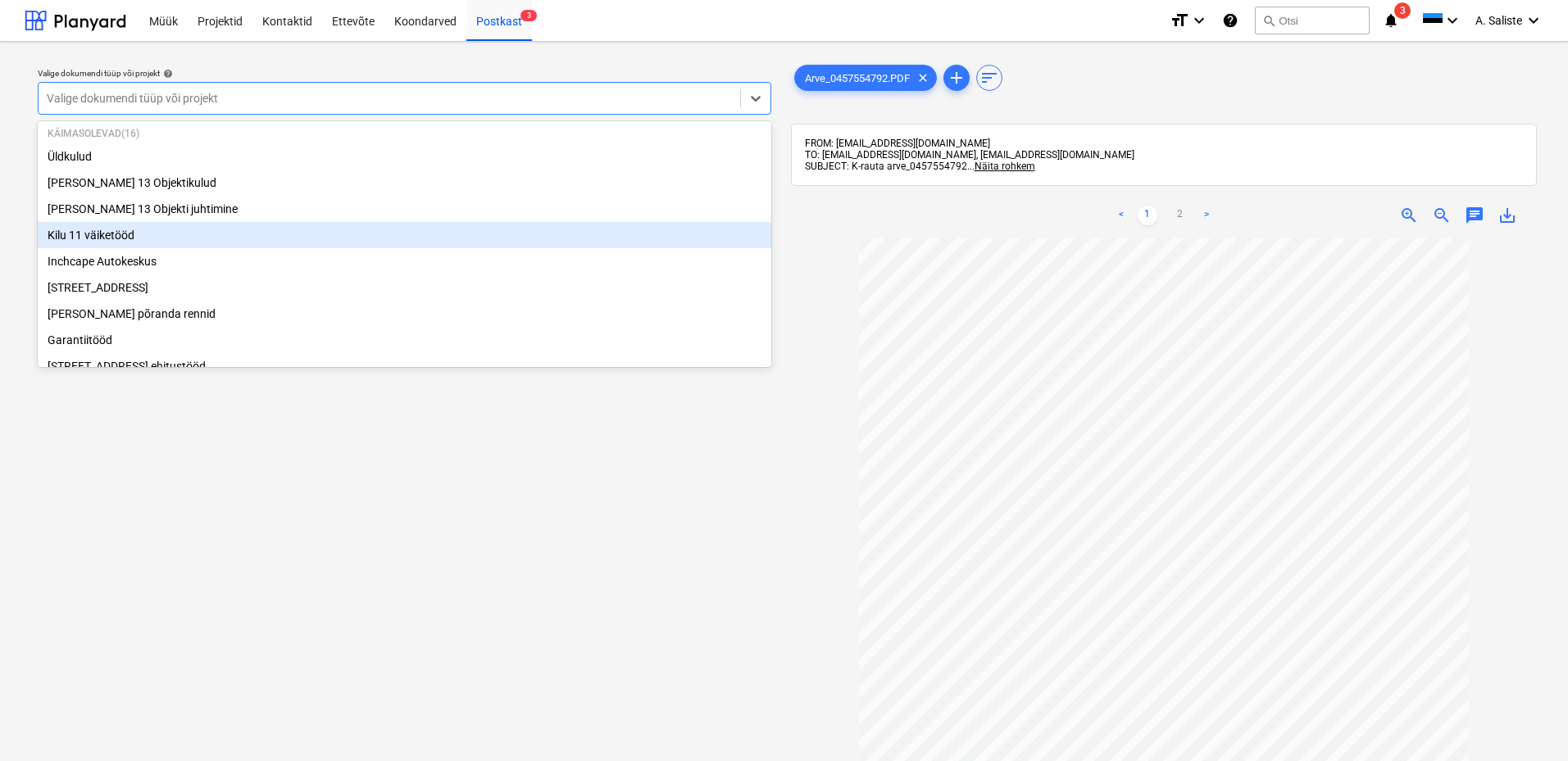
scroll to position [82, 0]
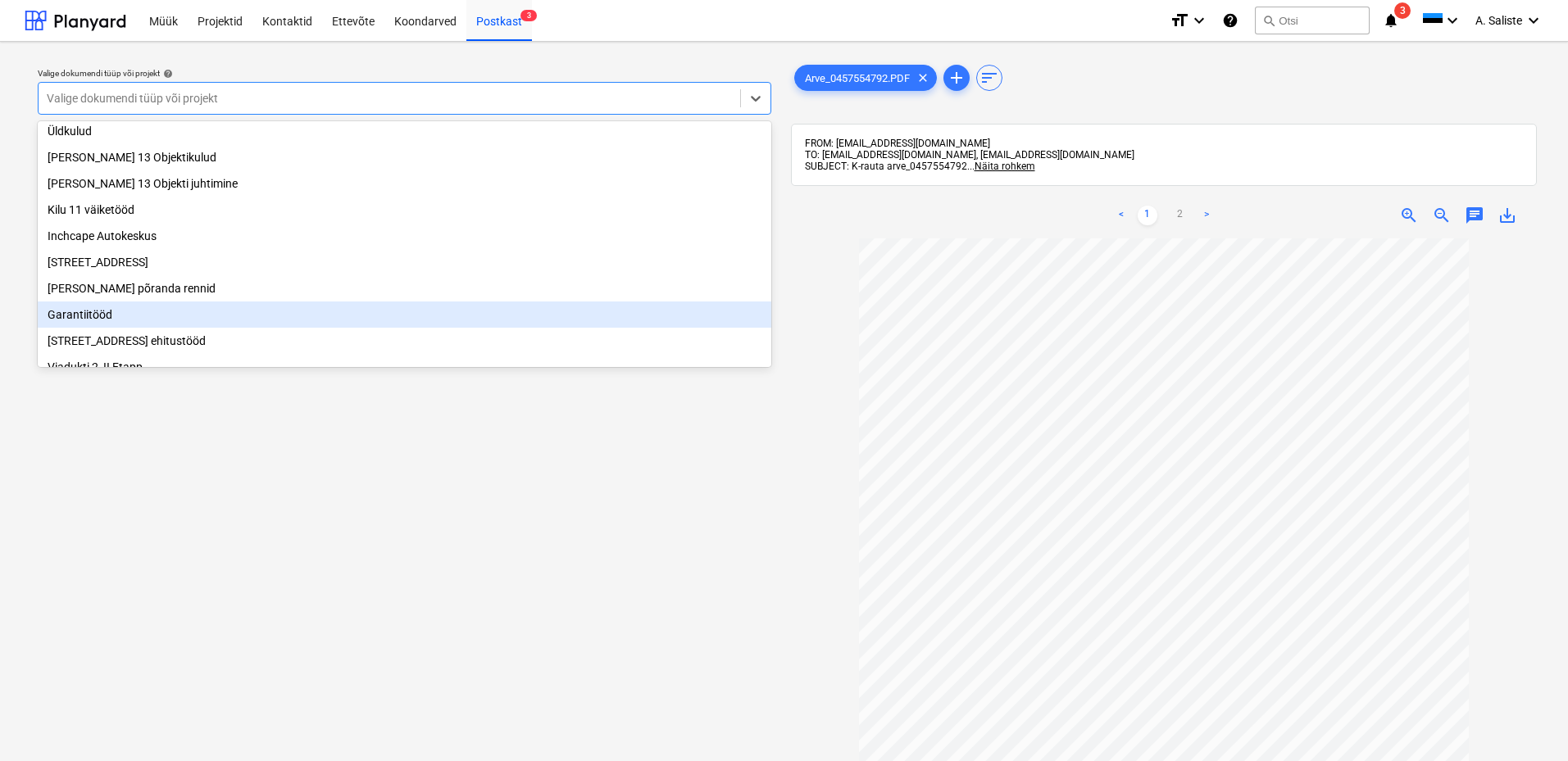
click at [99, 321] on div "Garantiitööd" at bounding box center [404, 314] width 734 height 26
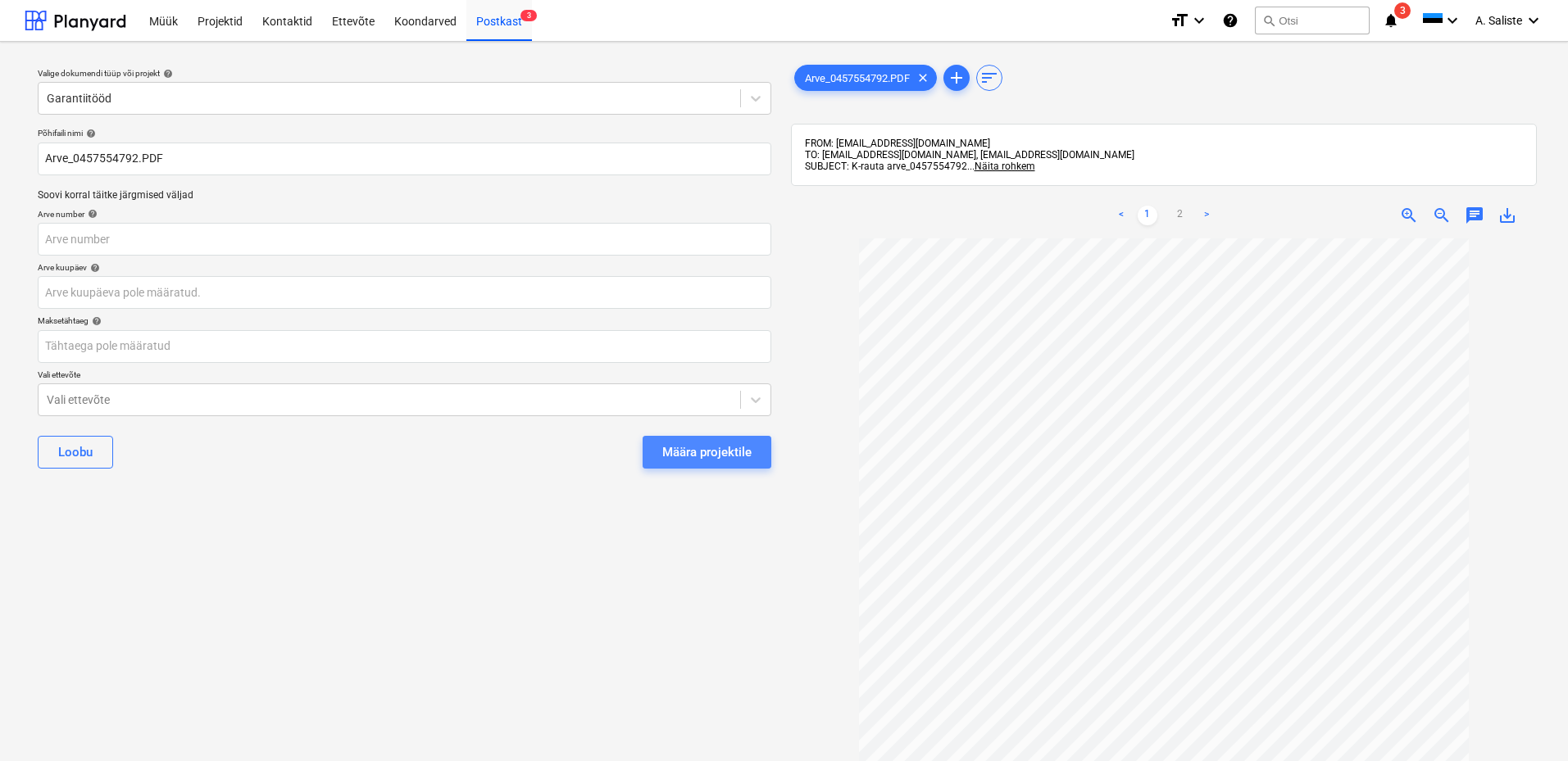
click at [688, 449] on div "Määra projektile" at bounding box center [706, 452] width 89 height 21
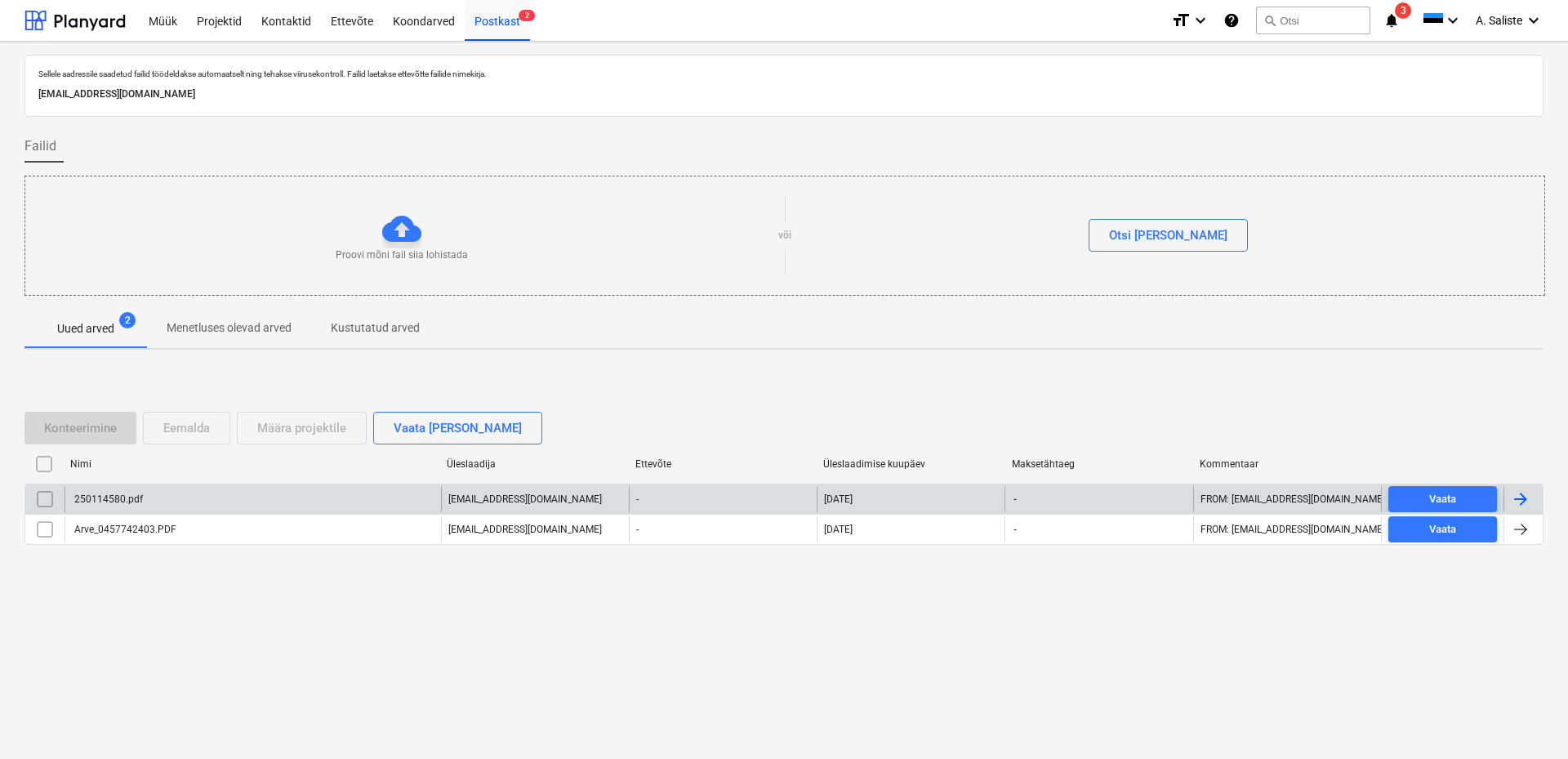
click at [271, 490] on div "250114580.pdf" at bounding box center [253, 498] width 376 height 26
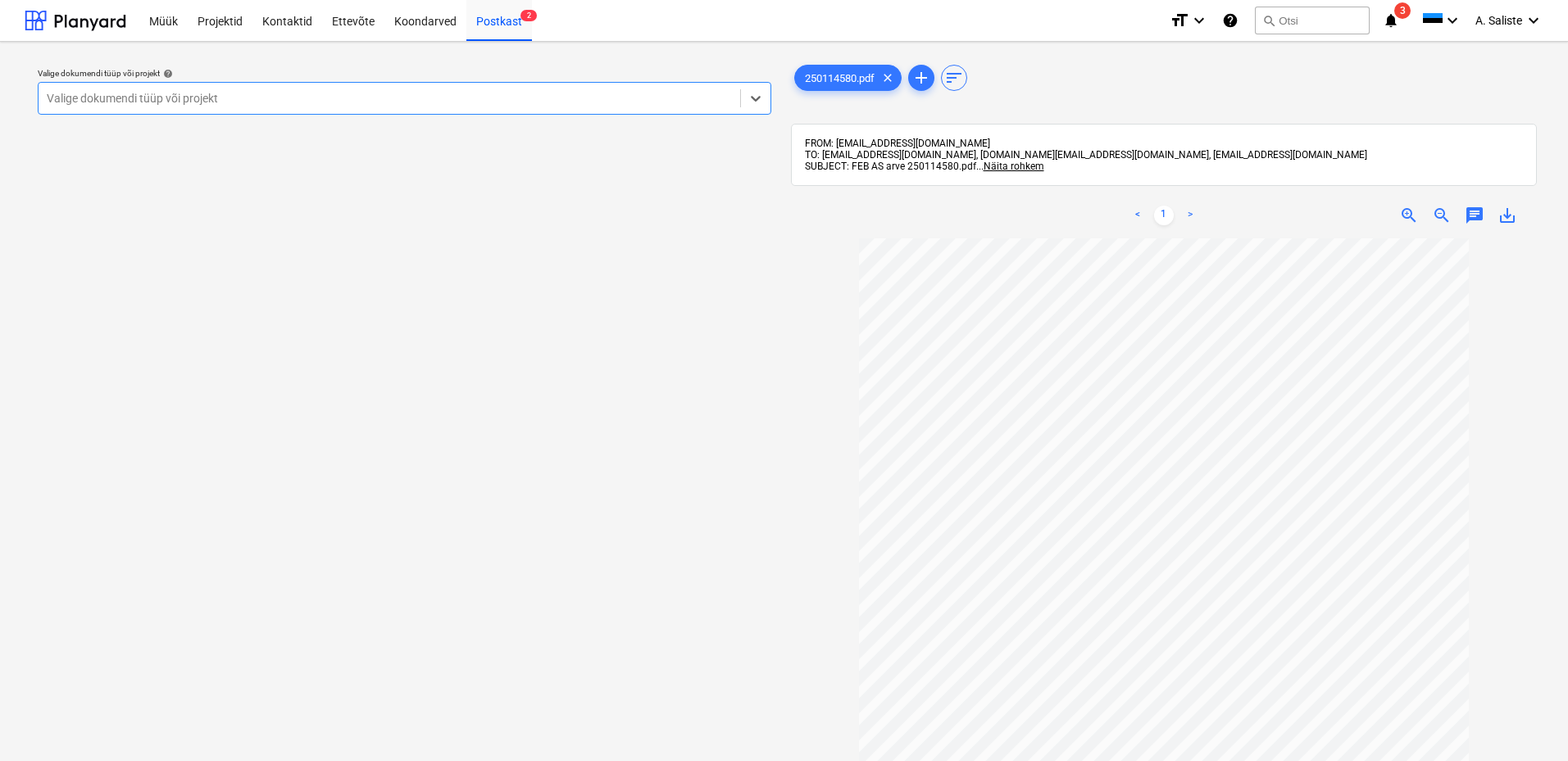
click at [704, 97] on div at bounding box center [389, 98] width 685 height 16
click at [414, 90] on div at bounding box center [389, 98] width 685 height 16
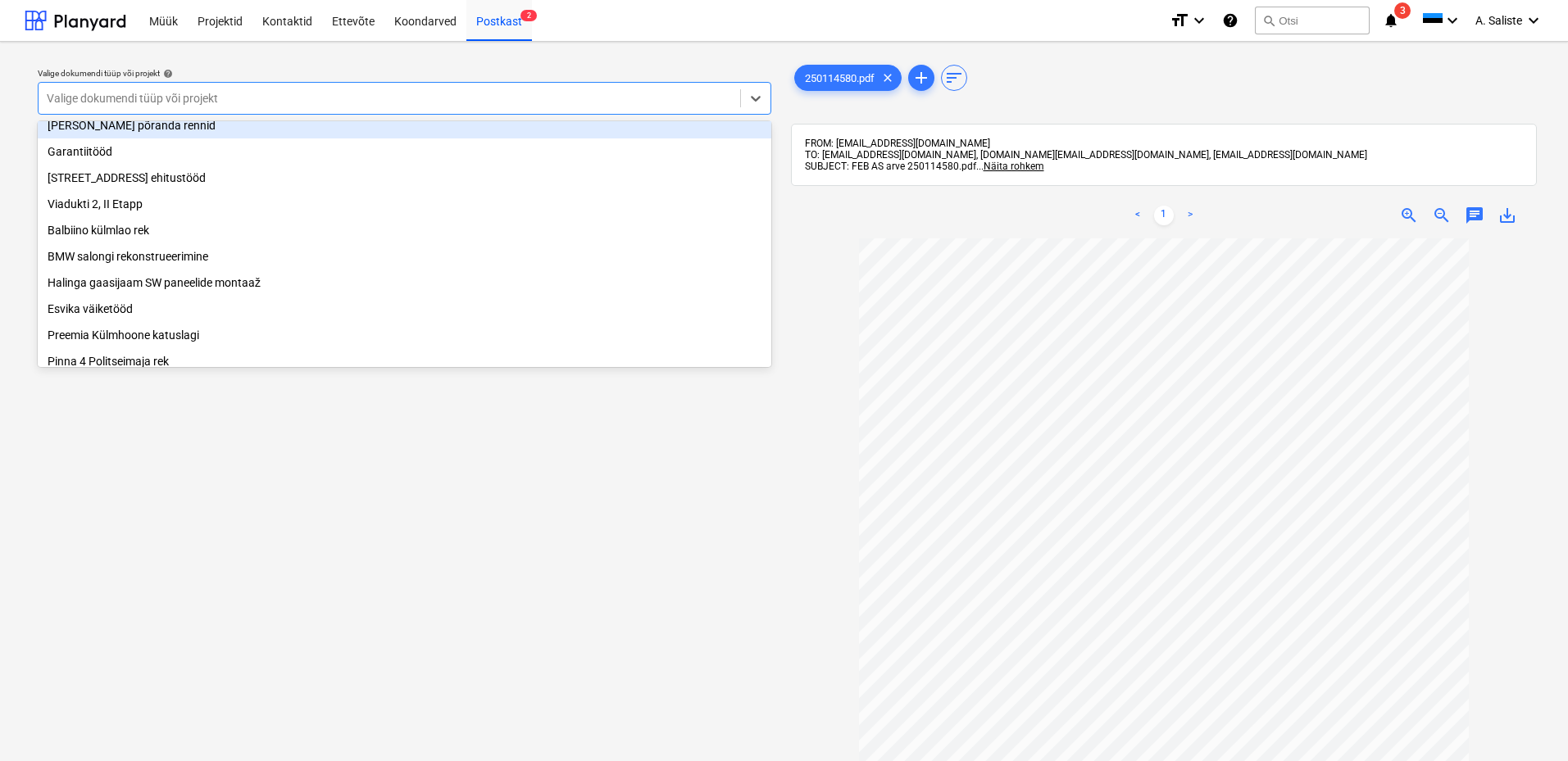
scroll to position [246, 0]
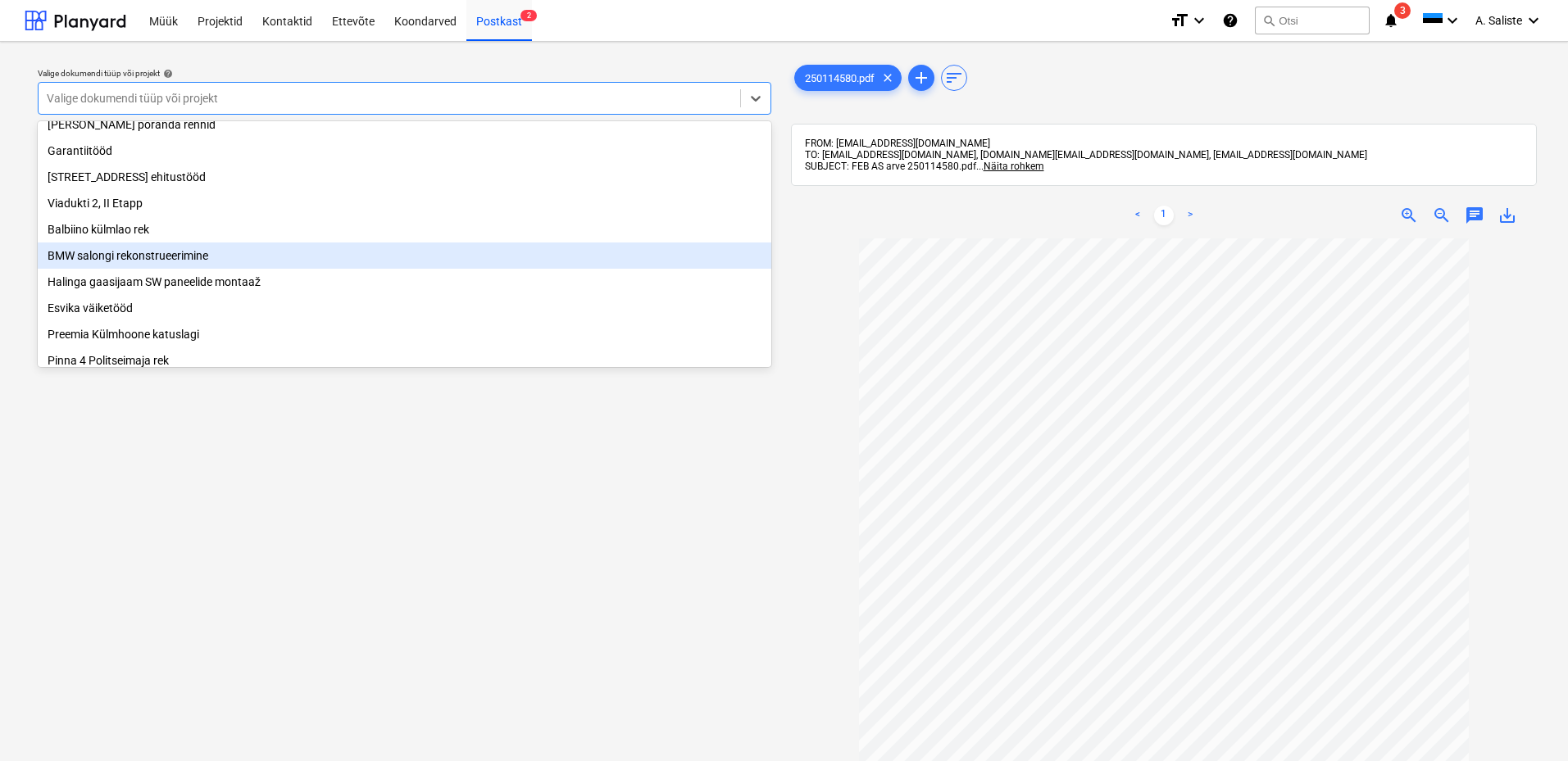
click at [210, 269] on div "BMW salongi rekonstrueerimine" at bounding box center [404, 255] width 734 height 26
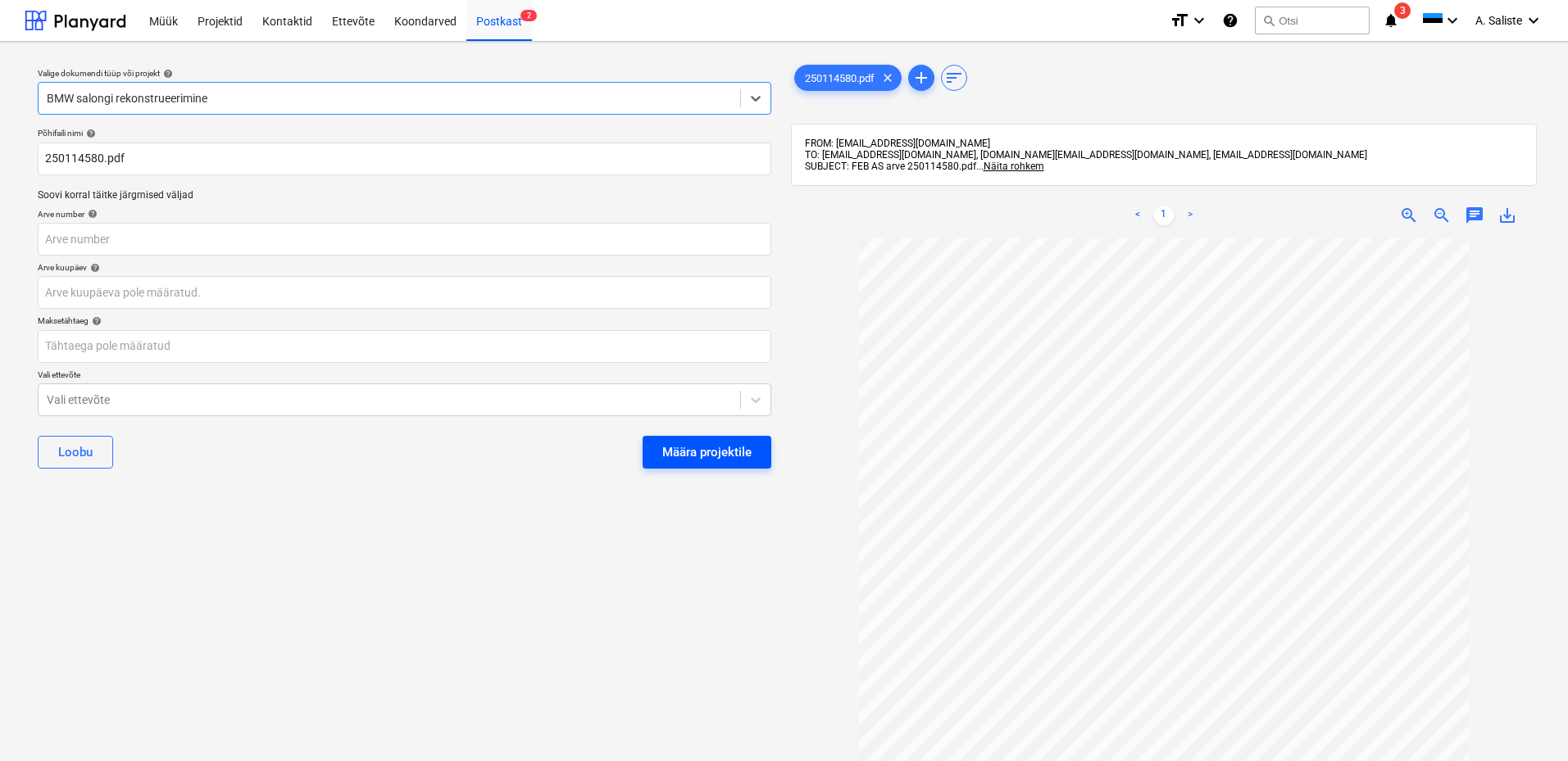
click at [747, 441] on div "Määra projektile" at bounding box center [706, 452] width 89 height 21
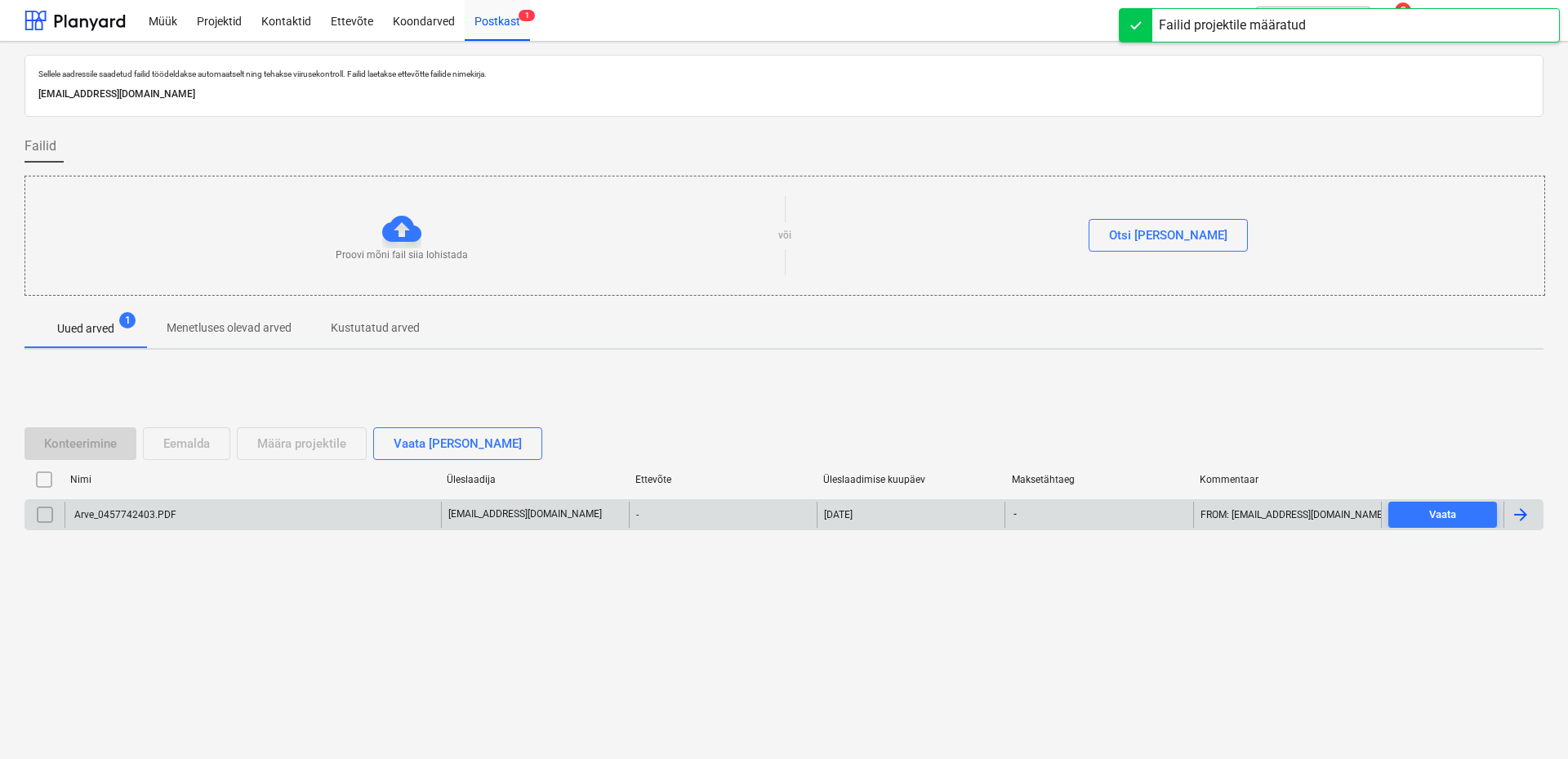
click at [144, 511] on div "Arve_0457742403.PDF" at bounding box center [124, 515] width 105 height 11
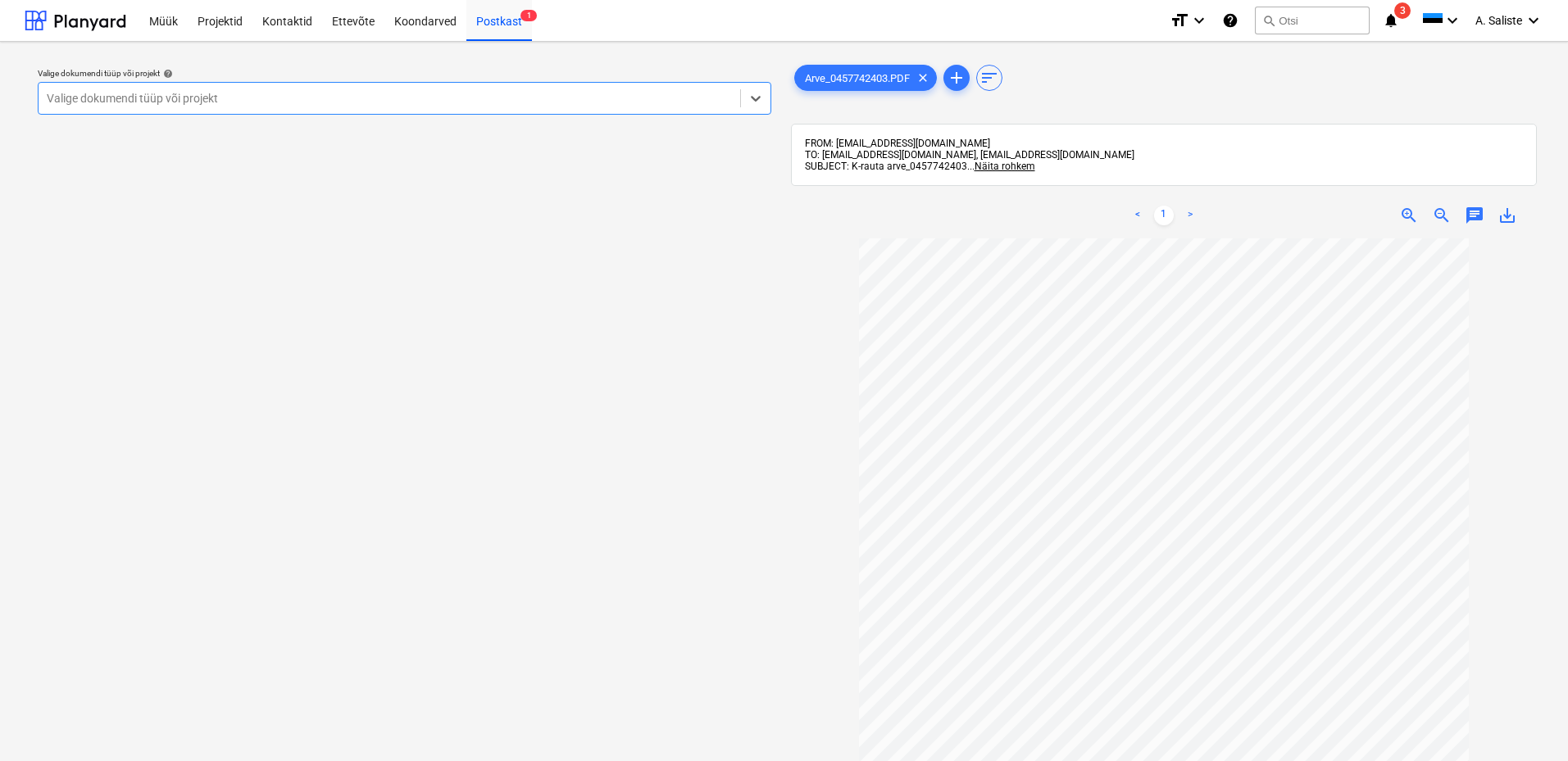
scroll to position [150, 0]
click at [631, 84] on div "Valige dokumendi tüüp või projekt" at bounding box center [404, 99] width 734 height 33
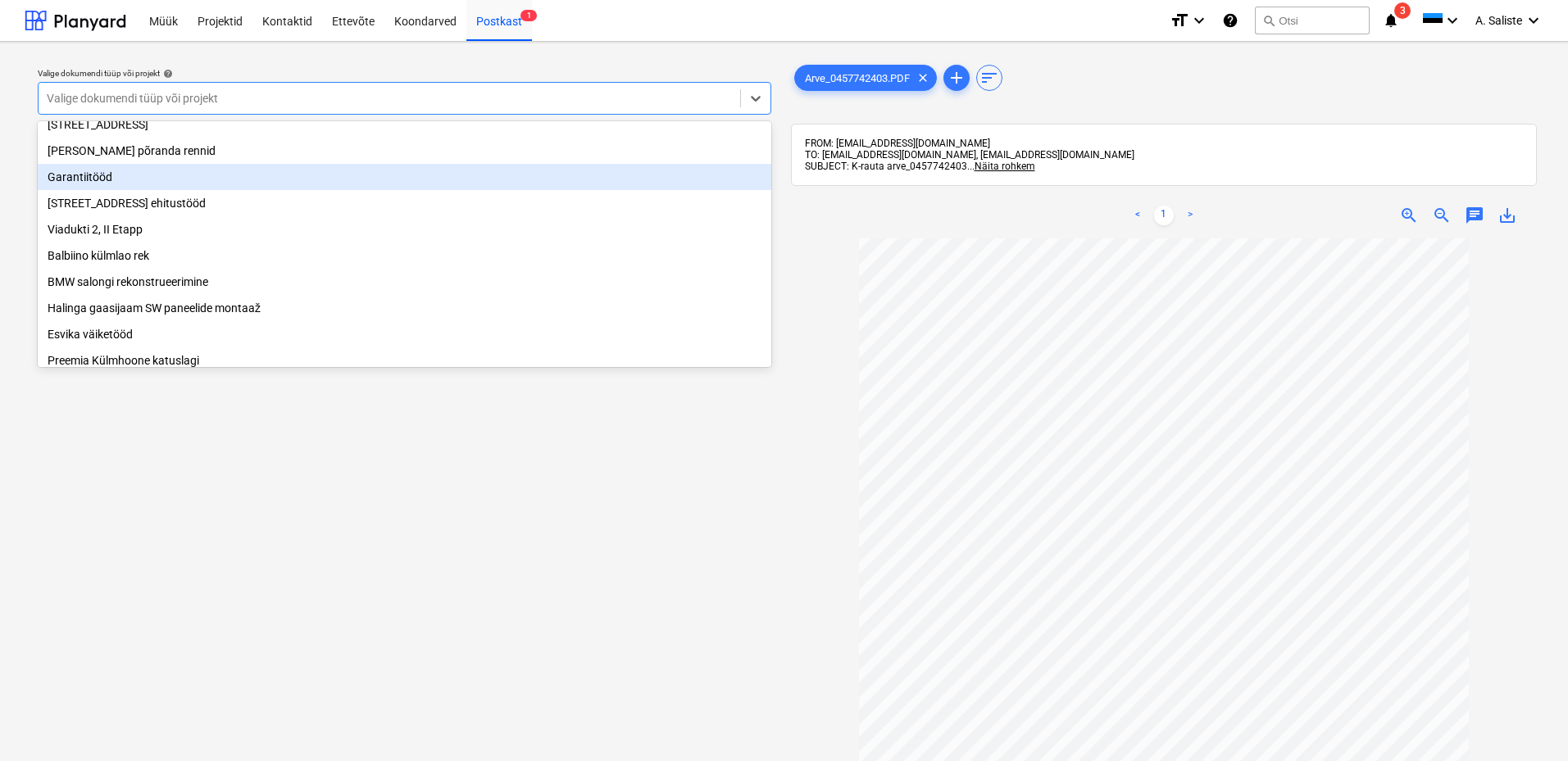
scroll to position [246, 0]
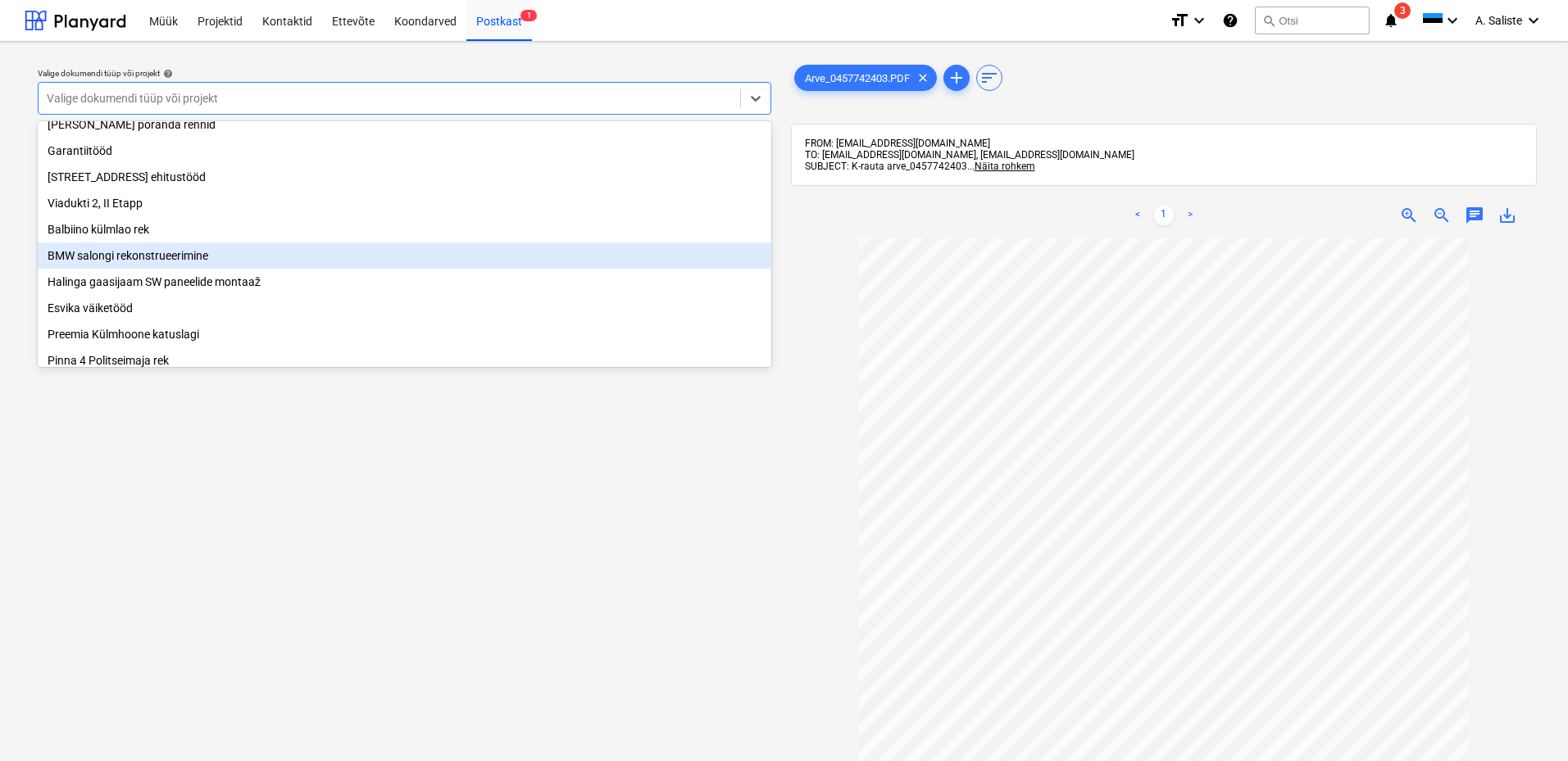
click at [162, 269] on div "BMW salongi rekonstrueerimine" at bounding box center [404, 255] width 734 height 26
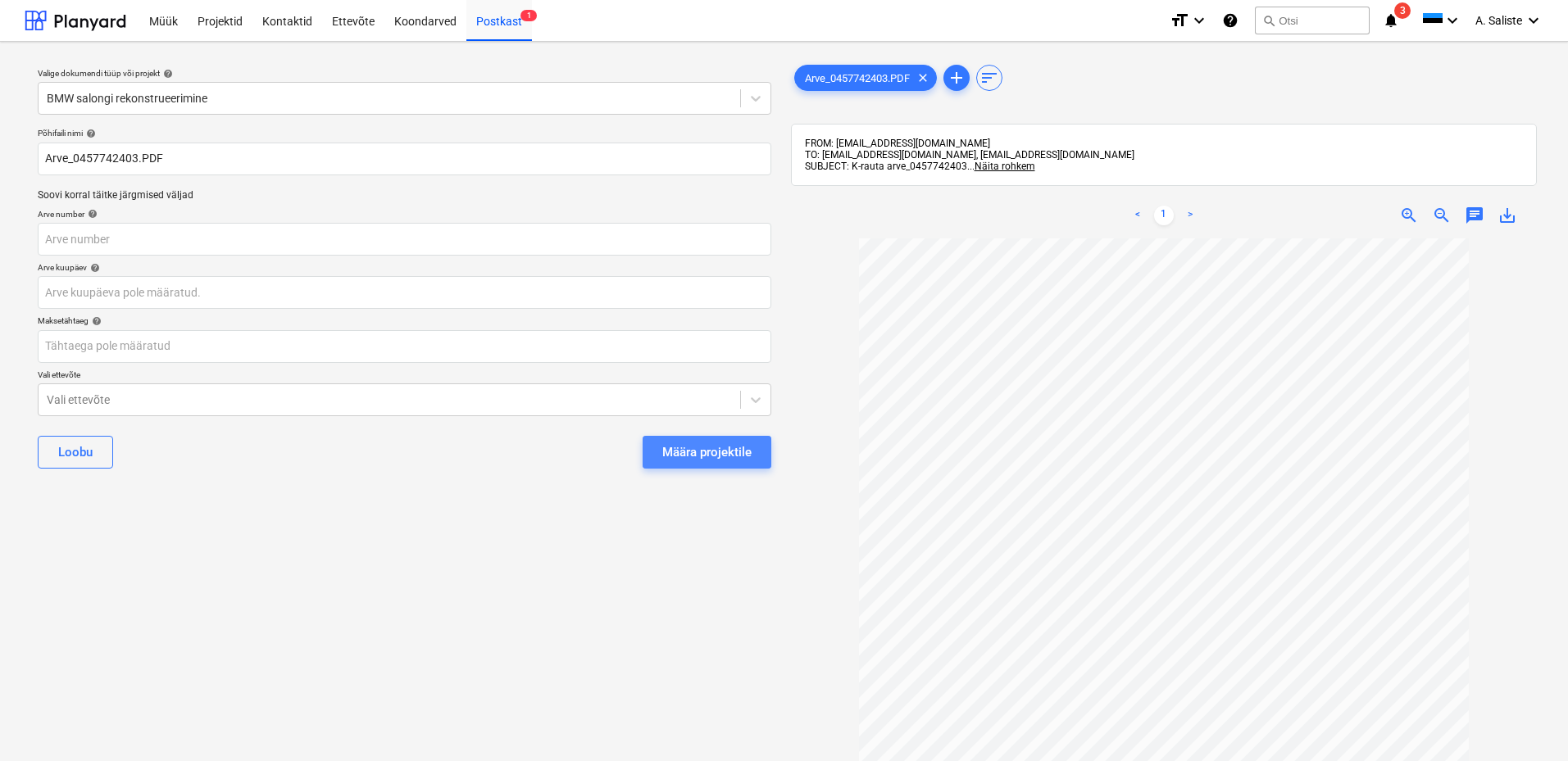
click at [691, 448] on div "Määra projektile" at bounding box center [706, 452] width 89 height 21
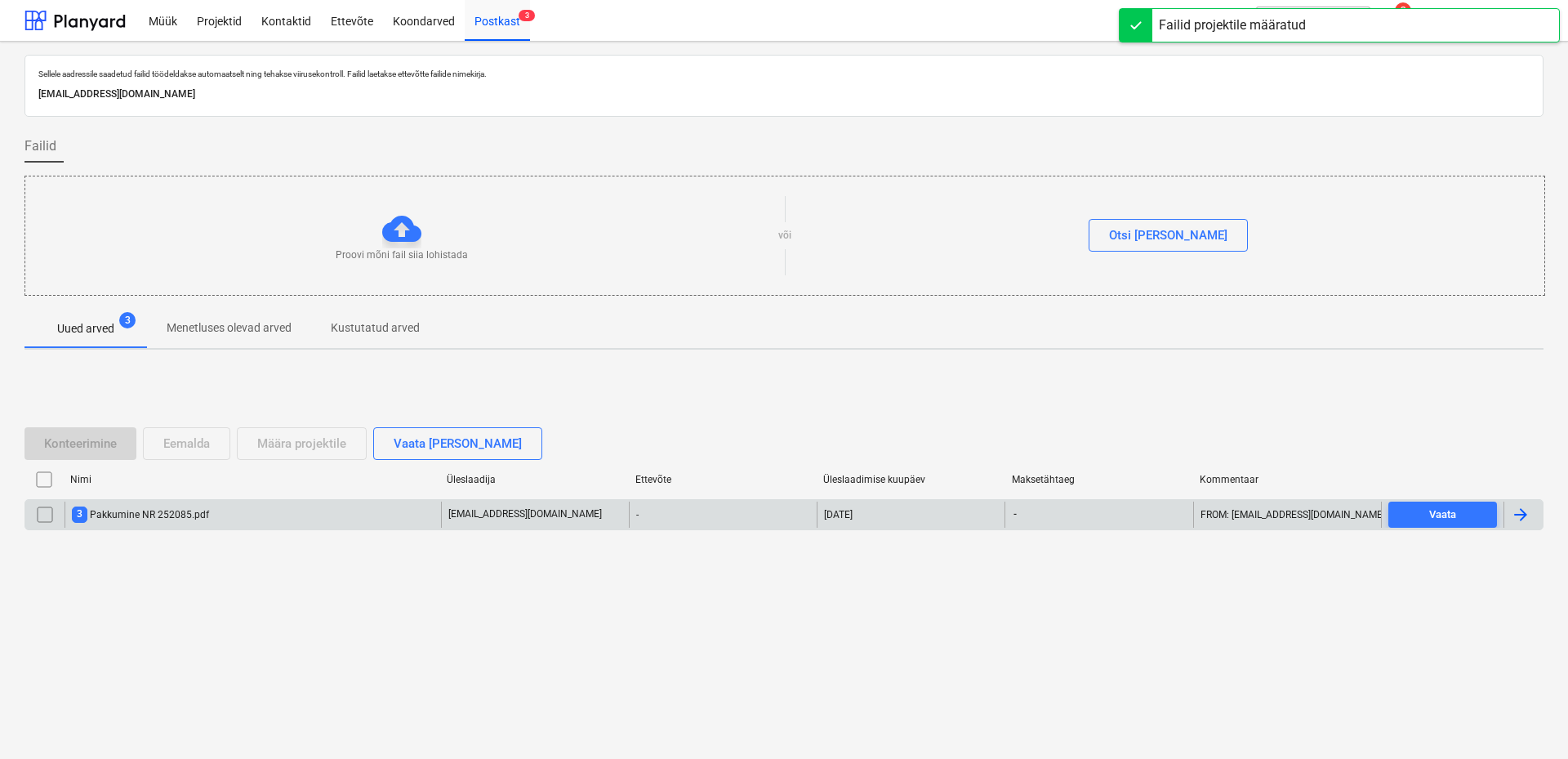
click at [116, 516] on div "3 Pakkumine NR 252085.pdf" at bounding box center [140, 515] width 137 height 15
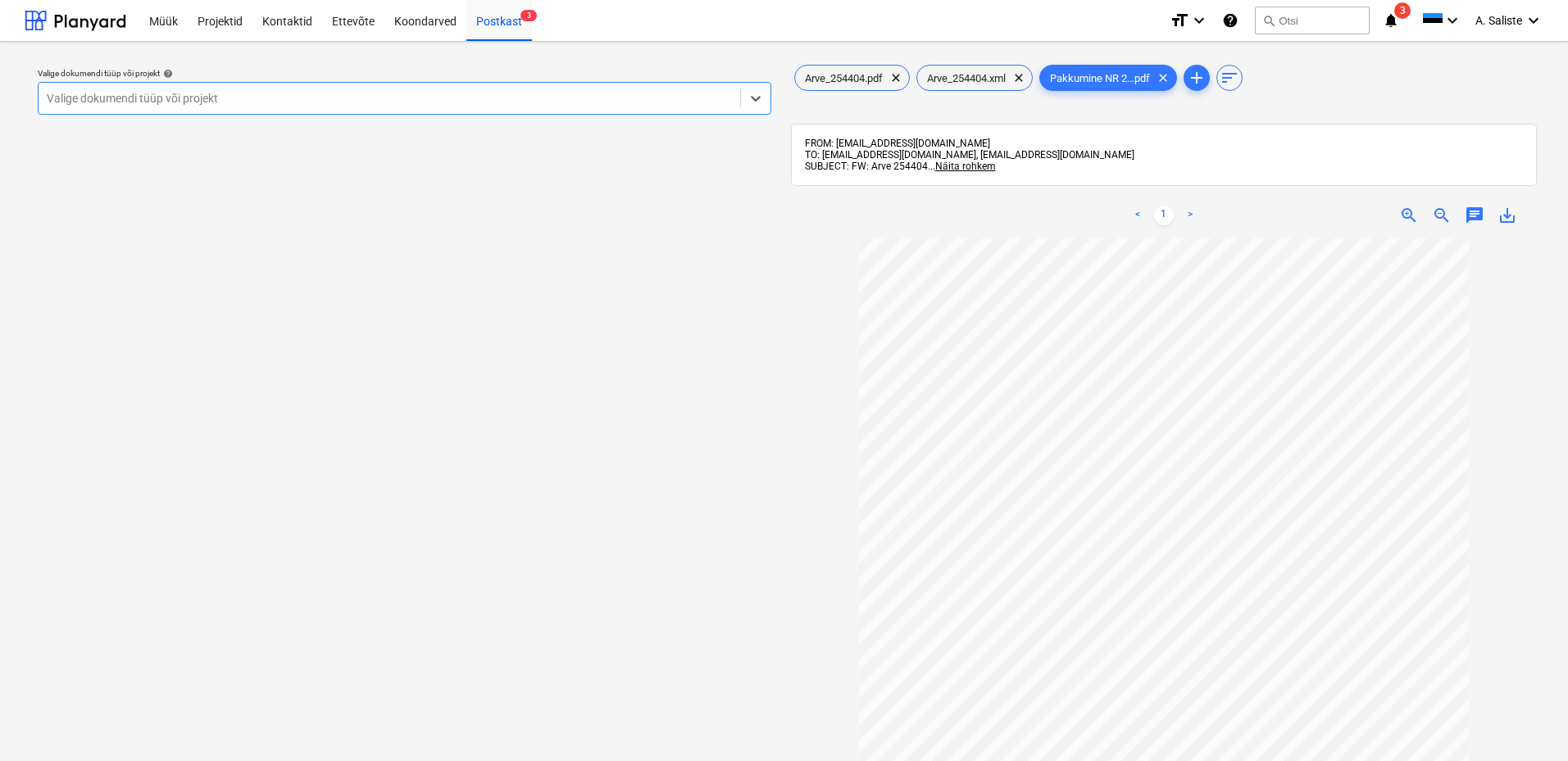
click at [648, 101] on div at bounding box center [389, 98] width 685 height 16
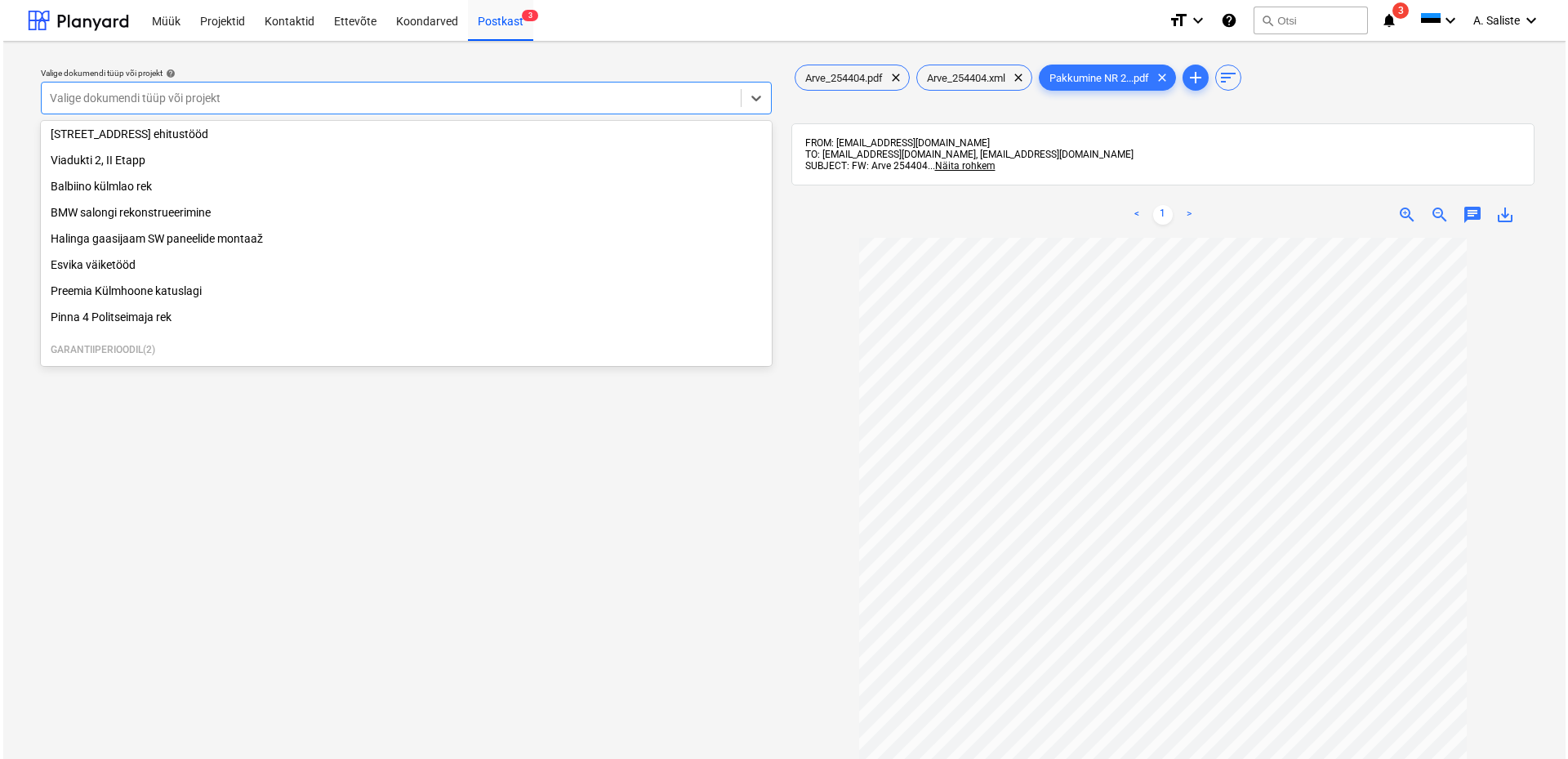
scroll to position [327, 0]
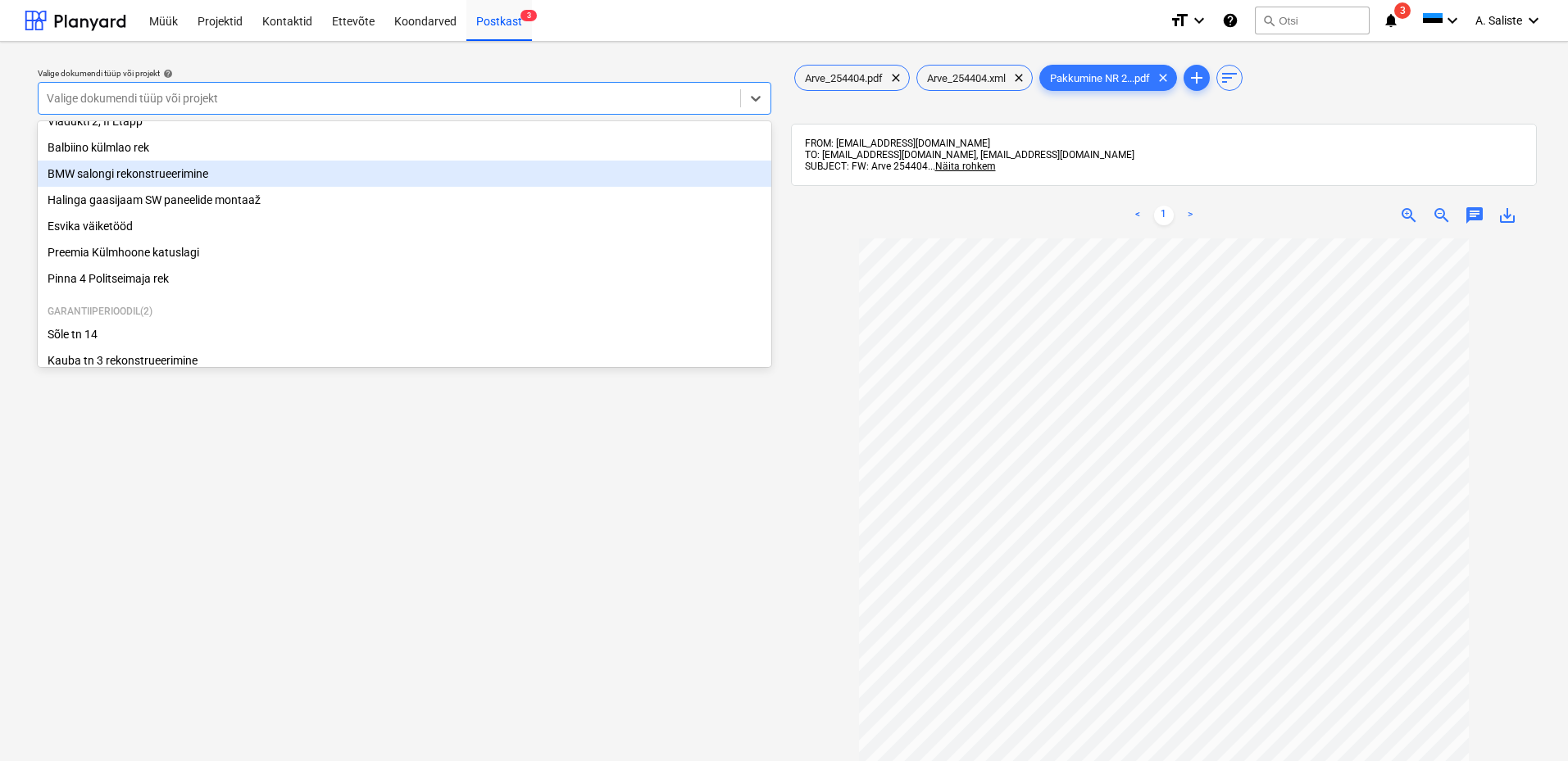
click at [151, 184] on div "BMW salongi rekonstrueerimine" at bounding box center [404, 173] width 734 height 26
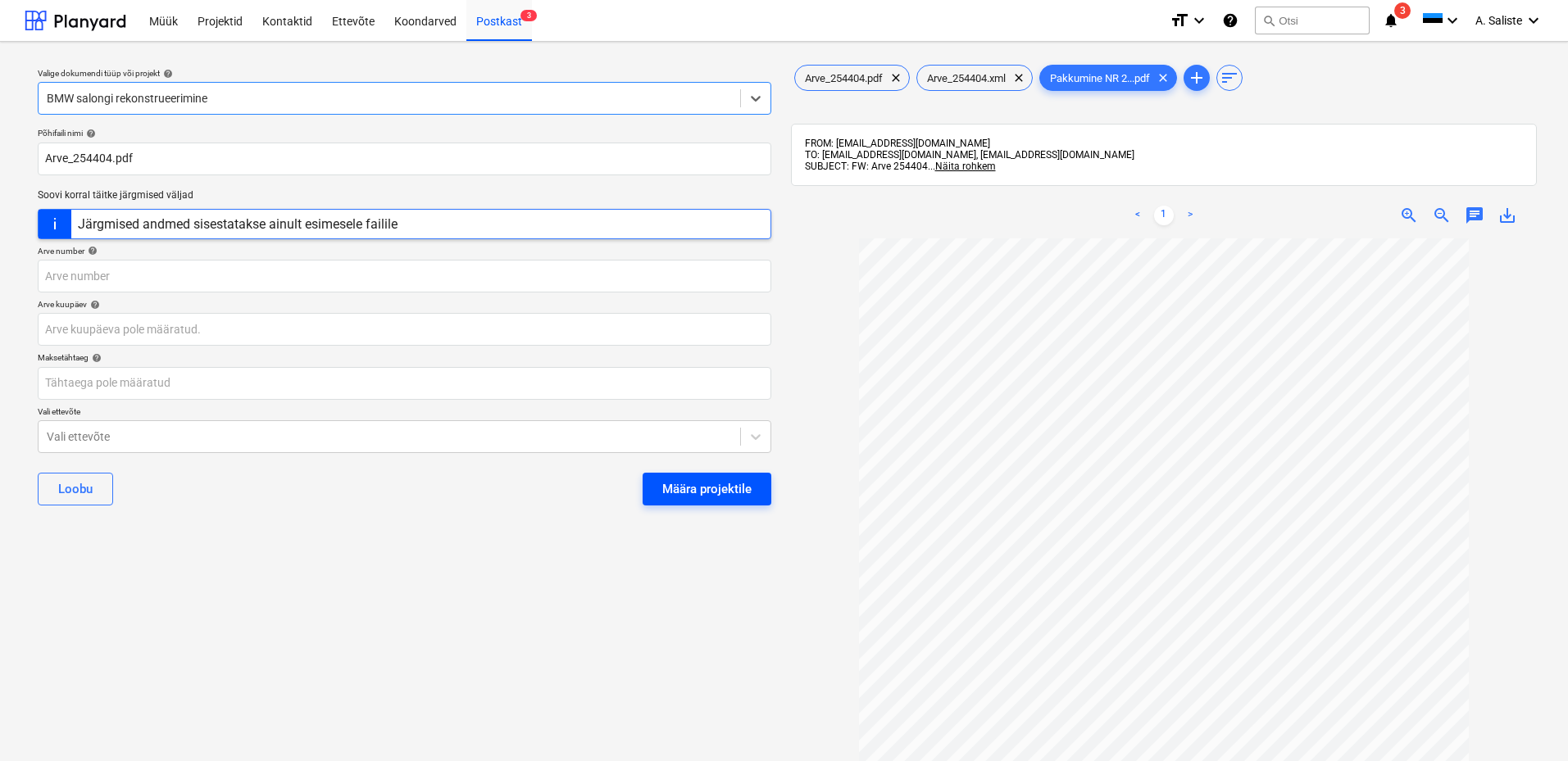
click at [687, 487] on div "Määra projektile" at bounding box center [706, 489] width 89 height 21
